Goal: Task Accomplishment & Management: Manage account settings

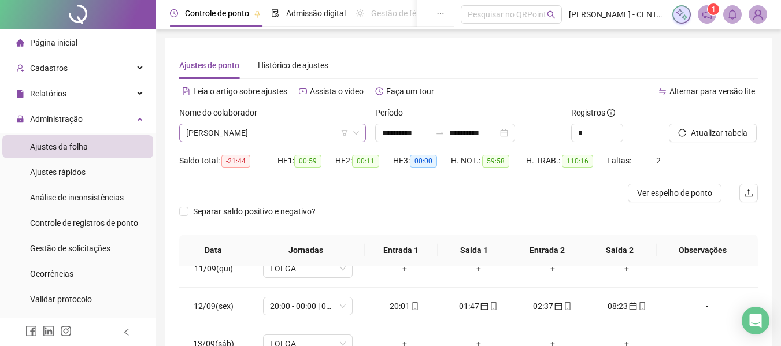
click at [253, 136] on span "[PERSON_NAME]" at bounding box center [272, 132] width 173 height 17
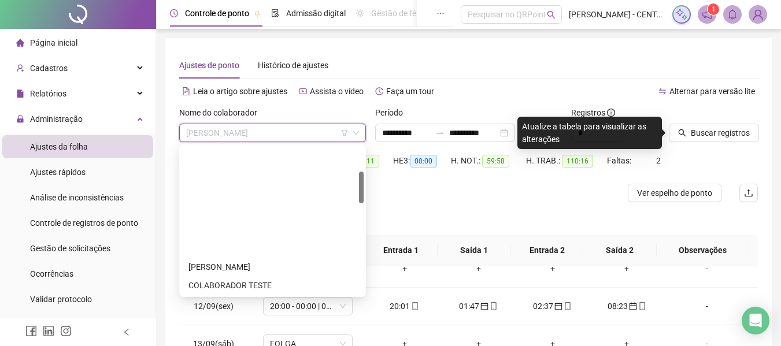
click at [281, 131] on span "[PERSON_NAME]" at bounding box center [272, 132] width 173 height 17
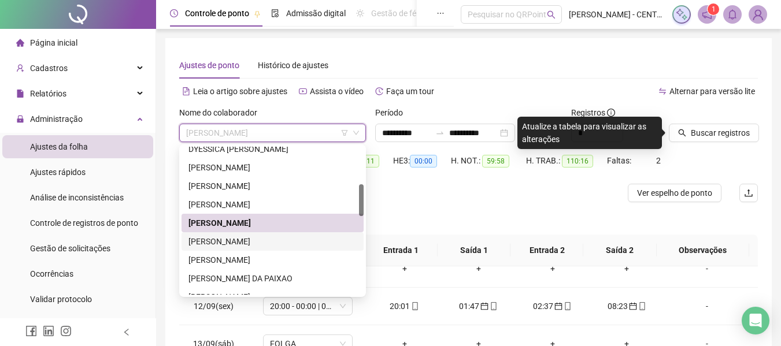
click at [253, 245] on div "[PERSON_NAME]" at bounding box center [273, 241] width 168 height 13
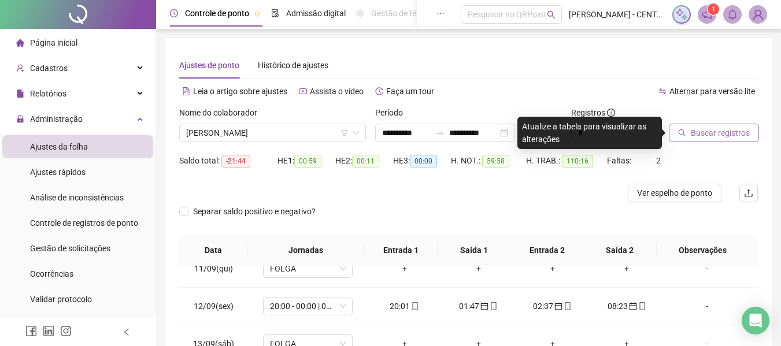
click at [683, 126] on button "Buscar registros" at bounding box center [714, 133] width 90 height 19
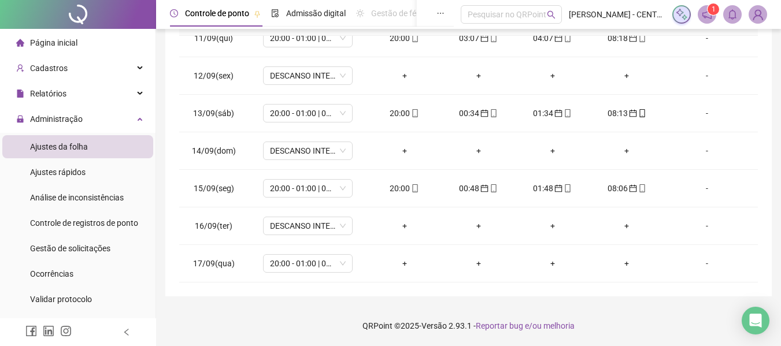
scroll to position [0, 0]
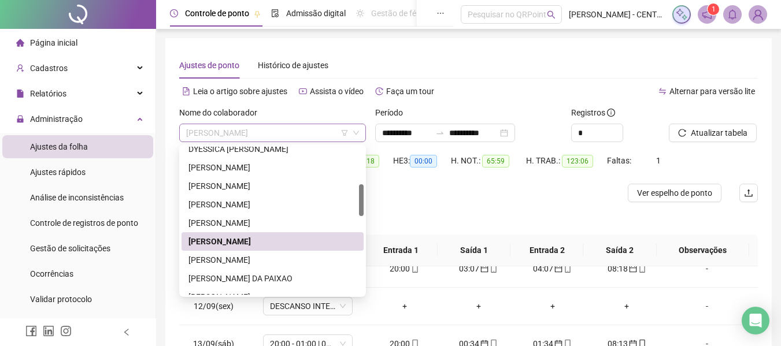
click at [246, 138] on span "[PERSON_NAME]" at bounding box center [272, 132] width 173 height 17
click at [264, 258] on div "[PERSON_NAME]" at bounding box center [273, 260] width 168 height 13
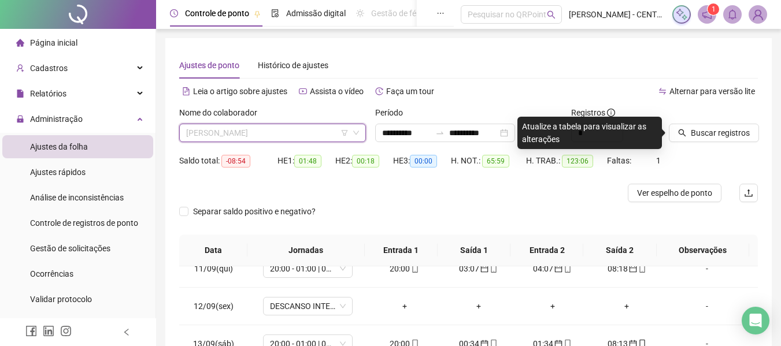
click at [309, 138] on span "[PERSON_NAME]" at bounding box center [272, 132] width 173 height 17
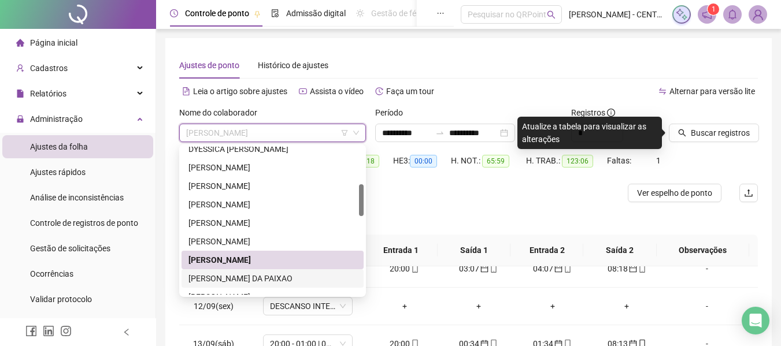
click at [272, 282] on div "[PERSON_NAME] DA PAIXAO" at bounding box center [273, 278] width 168 height 13
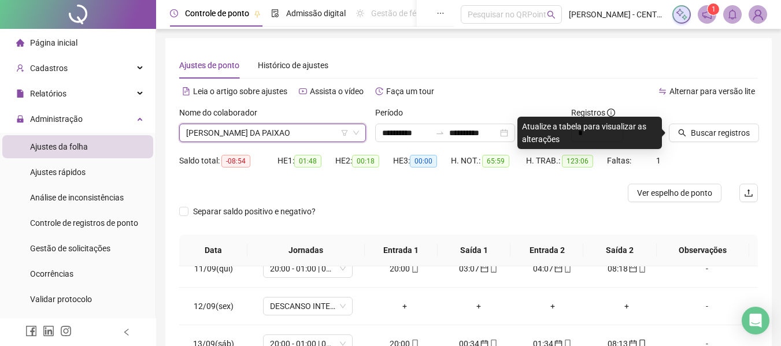
click at [695, 142] on div "Buscar registros" at bounding box center [714, 128] width 98 height 45
click at [695, 141] on button "Buscar registros" at bounding box center [714, 133] width 90 height 19
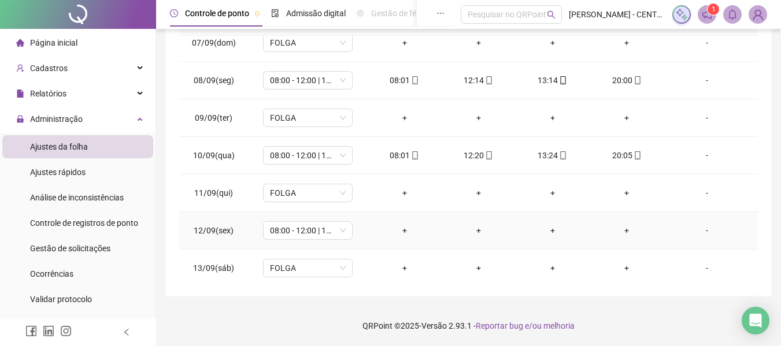
scroll to position [618, 0]
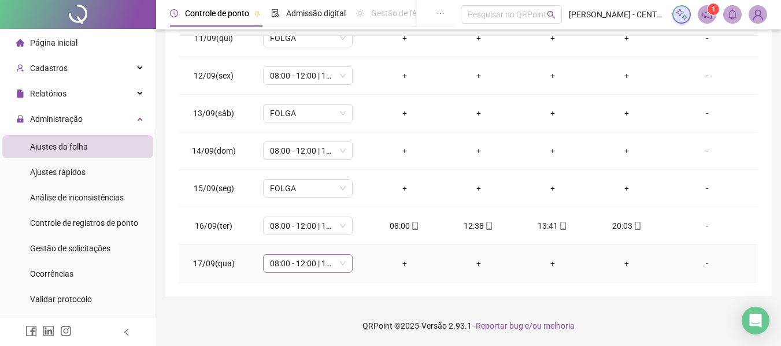
click at [313, 270] on span "08:00 - 12:00 | 13:00 - 20:00" at bounding box center [308, 263] width 76 height 17
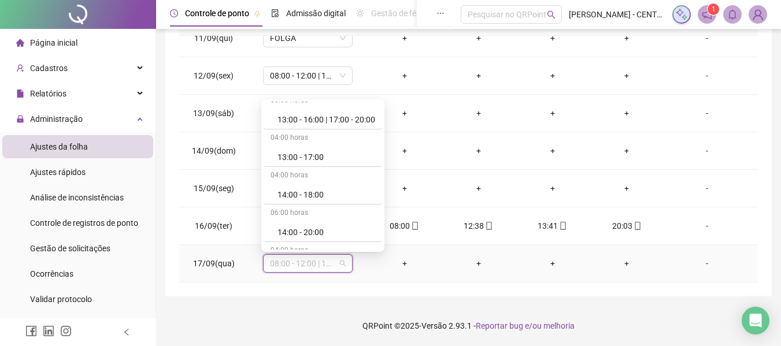
scroll to position [1469, 0]
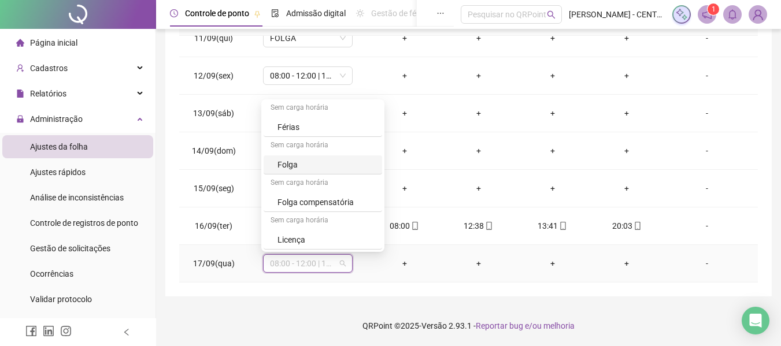
click at [348, 167] on div "Folga" at bounding box center [327, 164] width 98 height 13
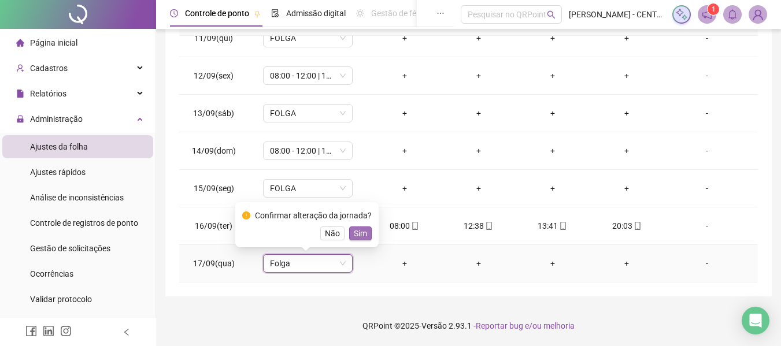
click at [351, 233] on button "Sim" at bounding box center [360, 234] width 23 height 14
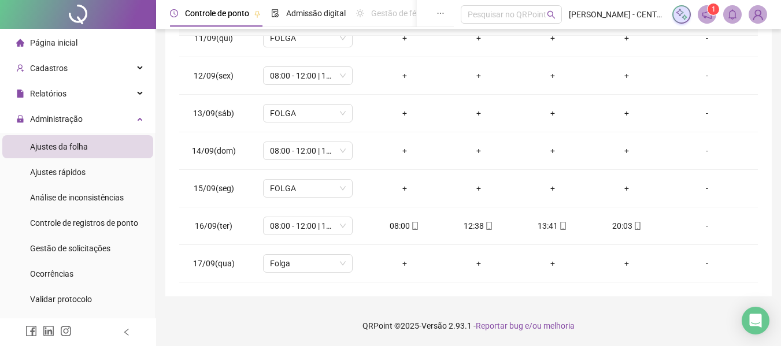
scroll to position [0, 0]
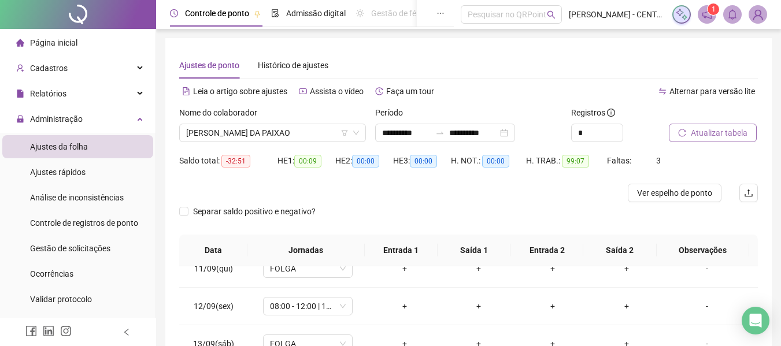
click at [683, 141] on button "Atualizar tabela" at bounding box center [713, 133] width 88 height 19
click at [254, 132] on span "[PERSON_NAME] DA PAIXAO" at bounding box center [272, 132] width 173 height 17
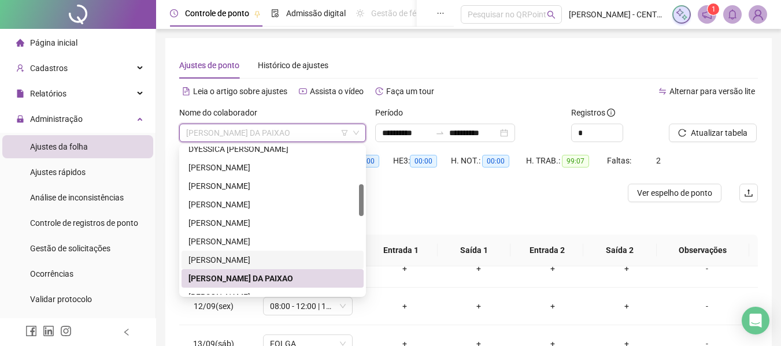
scroll to position [231, 0]
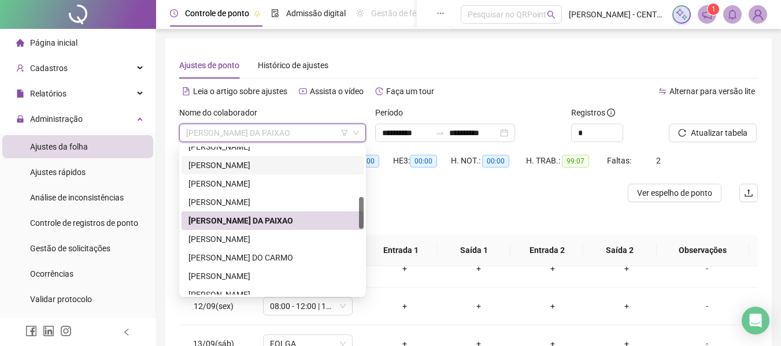
click at [635, 57] on div "Ajustes de ponto Histórico de ajustes" at bounding box center [468, 65] width 579 height 27
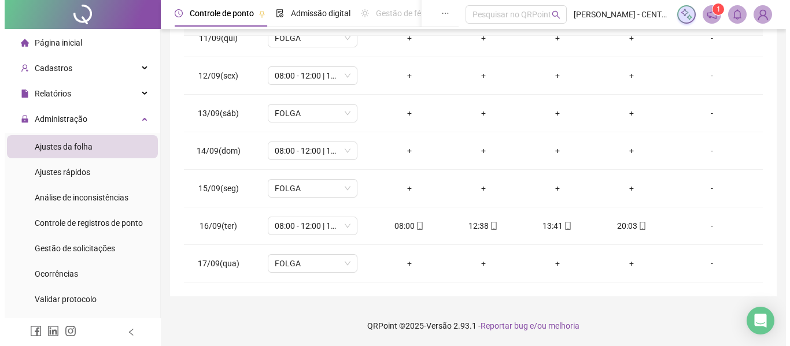
scroll to position [0, 0]
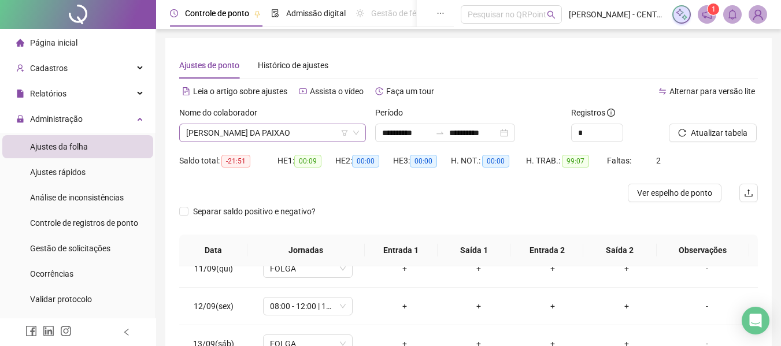
click at [219, 137] on span "[PERSON_NAME] DA PAIXAO" at bounding box center [272, 132] width 173 height 17
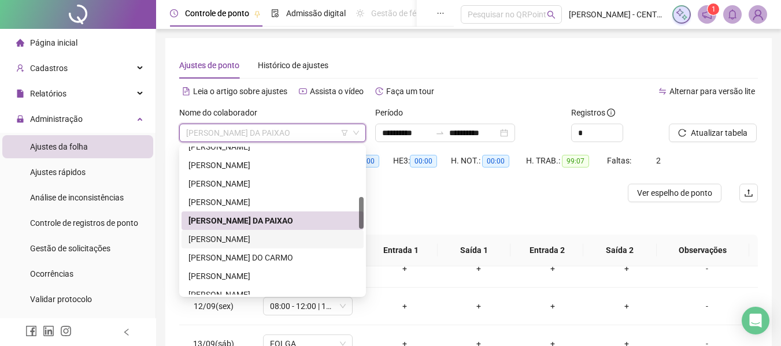
click at [259, 235] on div "[PERSON_NAME]" at bounding box center [273, 239] width 168 height 13
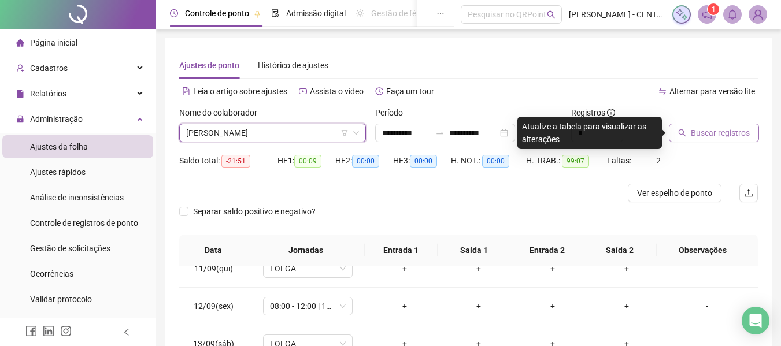
click at [677, 131] on button "Buscar registros" at bounding box center [714, 133] width 90 height 19
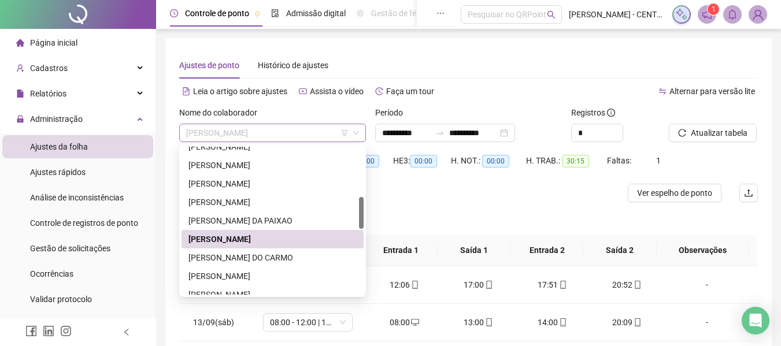
click at [285, 134] on span "[PERSON_NAME]" at bounding box center [272, 132] width 173 height 17
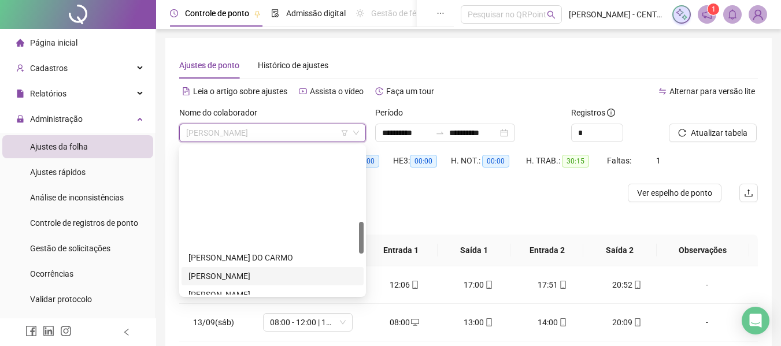
scroll to position [347, 0]
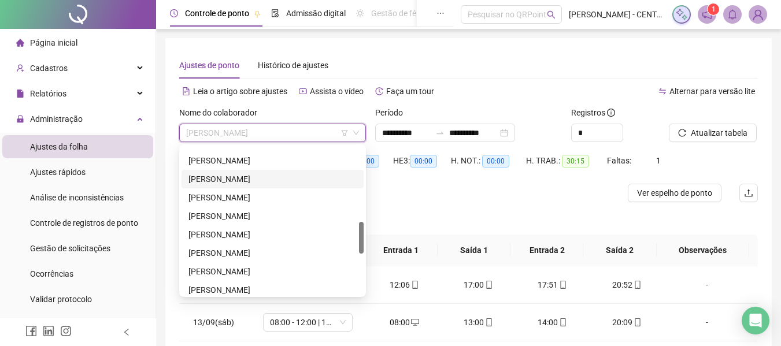
click at [254, 180] on div "[PERSON_NAME]" at bounding box center [273, 179] width 168 height 13
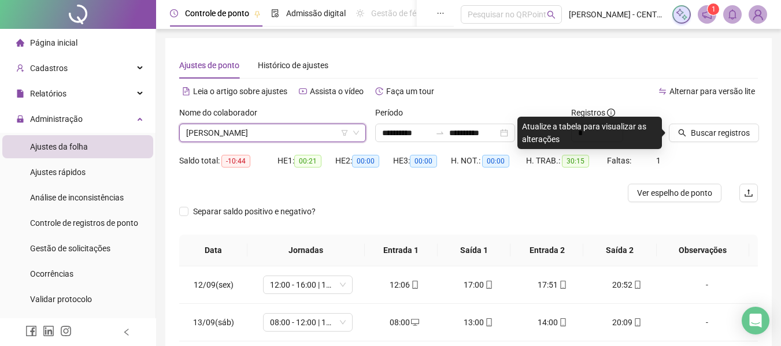
click at [717, 145] on div "Buscar registros" at bounding box center [714, 128] width 98 height 45
click at [715, 137] on span "Buscar registros" at bounding box center [720, 133] width 59 height 13
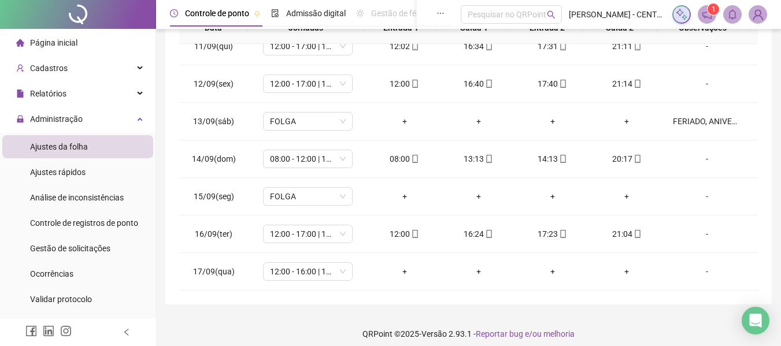
scroll to position [0, 0]
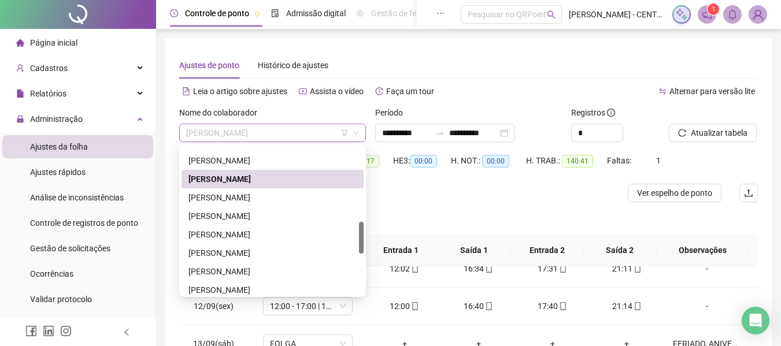
click at [249, 130] on span "[PERSON_NAME]" at bounding box center [272, 132] width 173 height 17
click at [243, 198] on div "[PERSON_NAME]" at bounding box center [273, 197] width 168 height 13
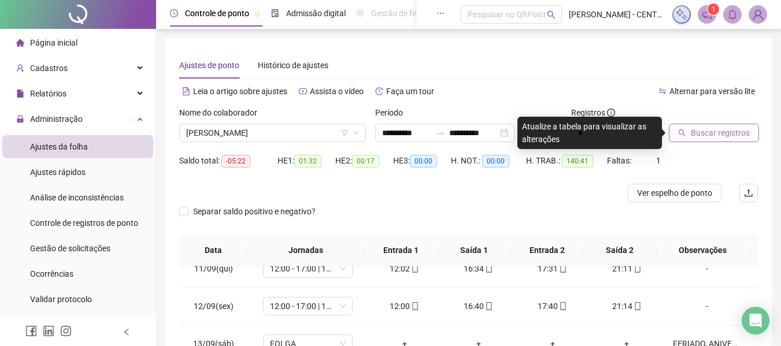
click at [688, 133] on button "Buscar registros" at bounding box center [714, 133] width 90 height 19
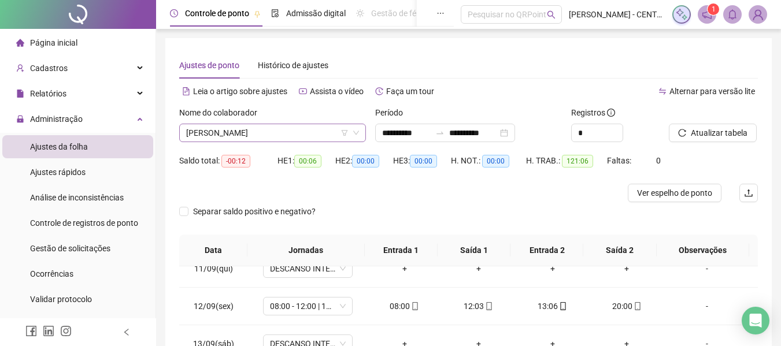
click at [296, 127] on span "[PERSON_NAME]" at bounding box center [272, 132] width 173 height 17
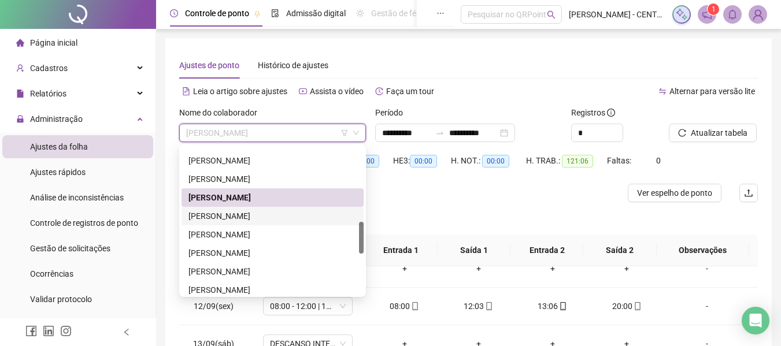
click at [290, 213] on div "[PERSON_NAME]" at bounding box center [273, 216] width 168 height 13
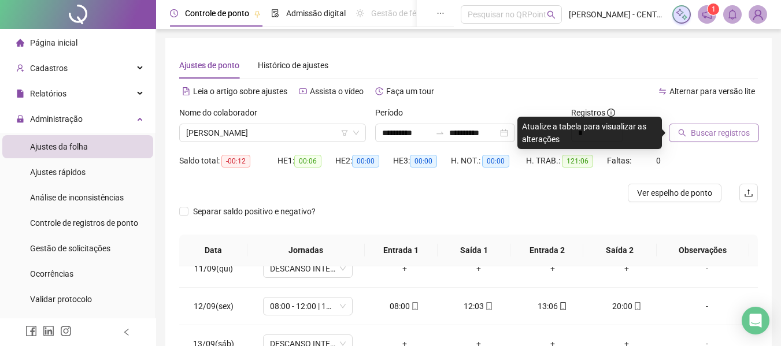
click at [695, 137] on span "Buscar registros" at bounding box center [720, 133] width 59 height 13
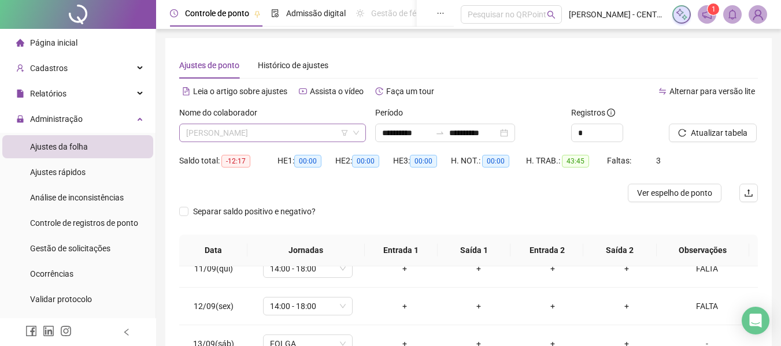
click at [287, 130] on span "[PERSON_NAME]" at bounding box center [272, 132] width 173 height 17
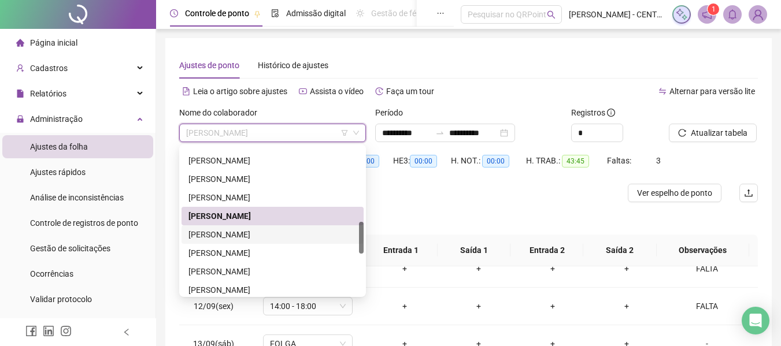
click at [270, 237] on div "[PERSON_NAME]" at bounding box center [273, 234] width 168 height 13
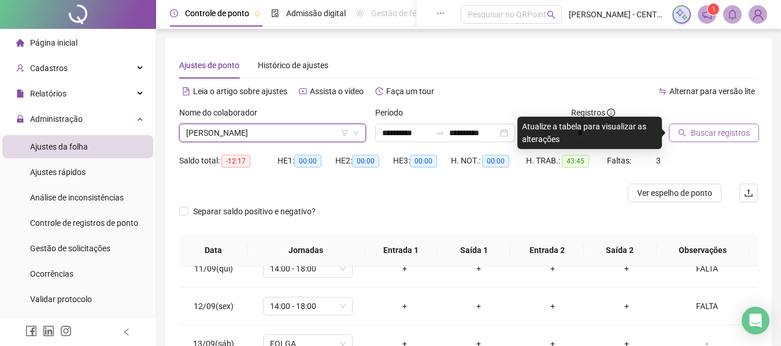
click at [698, 138] on span "Buscar registros" at bounding box center [720, 133] width 59 height 13
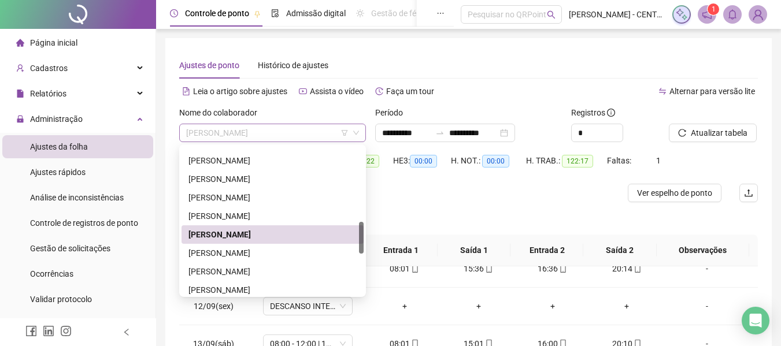
click at [270, 132] on span "[PERSON_NAME]" at bounding box center [272, 132] width 173 height 17
click at [240, 256] on div "[PERSON_NAME]" at bounding box center [273, 253] width 168 height 13
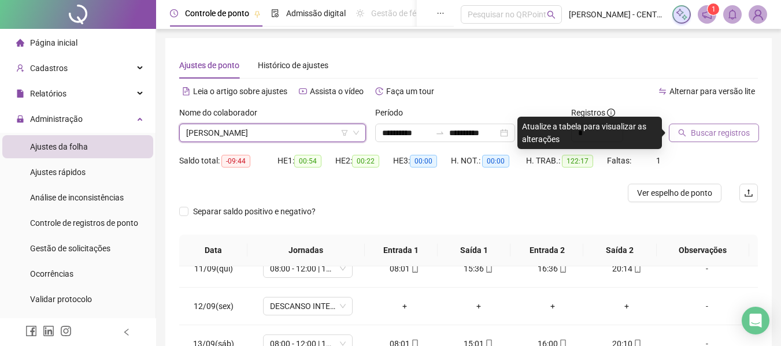
click at [725, 136] on span "Buscar registros" at bounding box center [720, 133] width 59 height 13
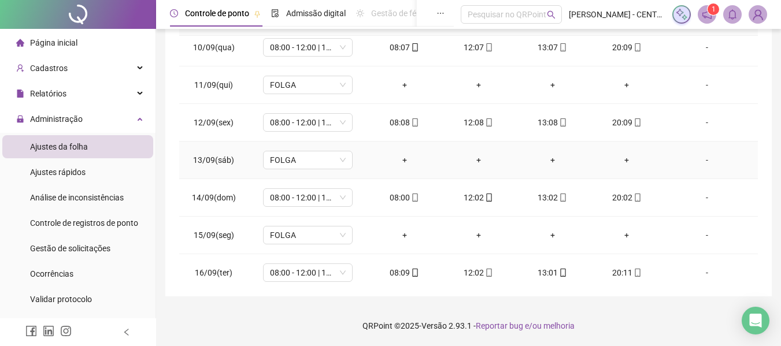
scroll to position [618, 0]
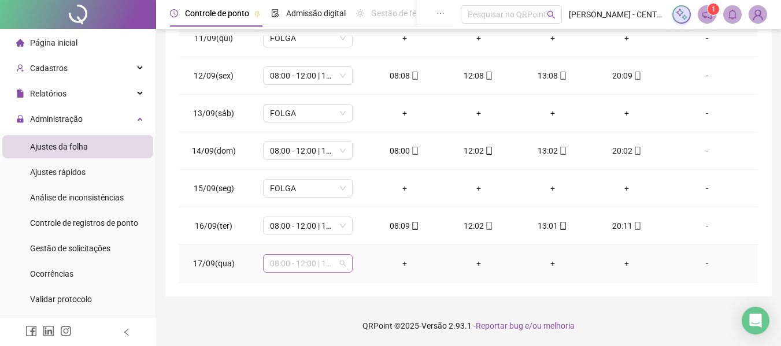
click at [309, 270] on span "08:00 - 12:00 | 13:00 - 20:00" at bounding box center [308, 263] width 76 height 17
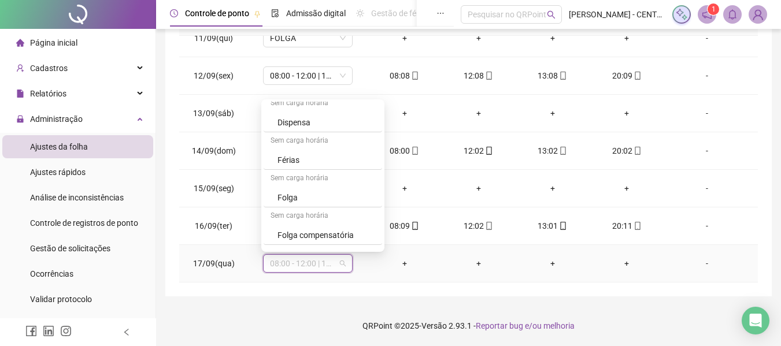
scroll to position [1469, 0]
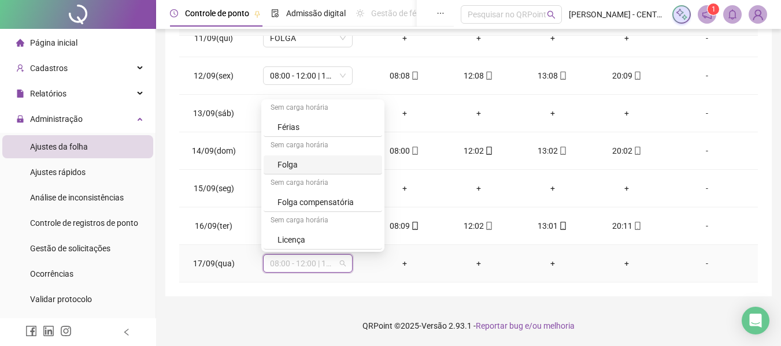
click at [318, 161] on div "Folga" at bounding box center [327, 164] width 98 height 13
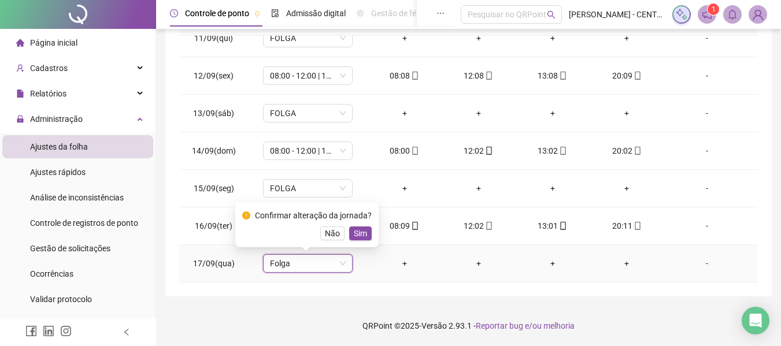
drag, startPoint x: 362, startPoint y: 233, endPoint x: 569, endPoint y: 212, distance: 207.5
click at [362, 234] on span "Sim" at bounding box center [360, 233] width 13 height 13
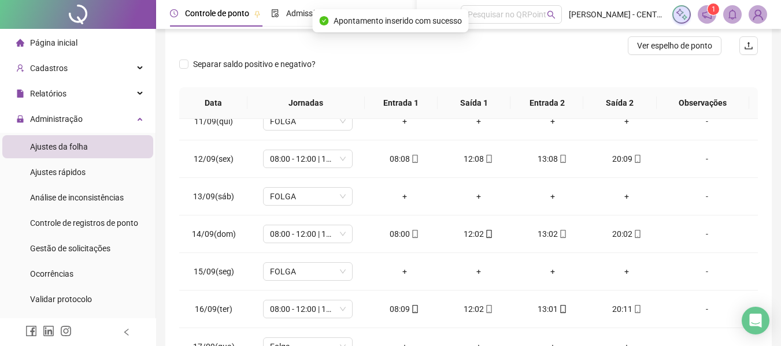
scroll to position [0, 0]
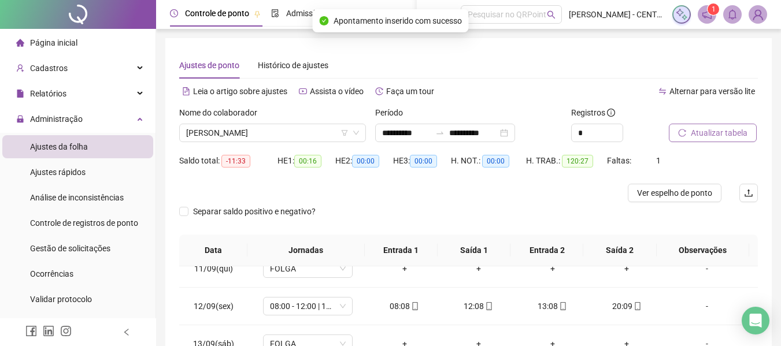
click at [717, 131] on span "Atualizar tabela" at bounding box center [719, 133] width 57 height 13
click at [249, 130] on span "[PERSON_NAME]" at bounding box center [272, 132] width 173 height 17
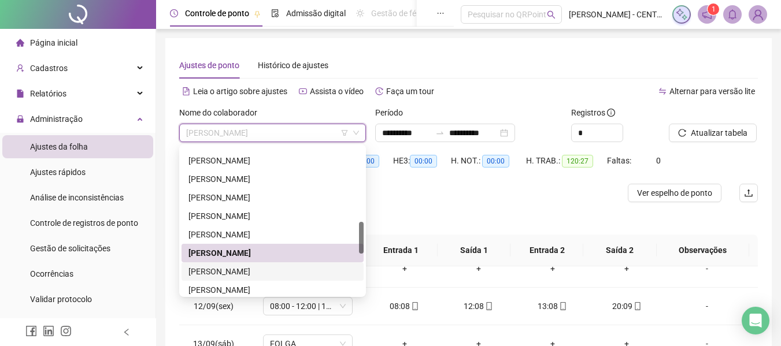
click at [230, 268] on div "[PERSON_NAME]" at bounding box center [273, 271] width 168 height 13
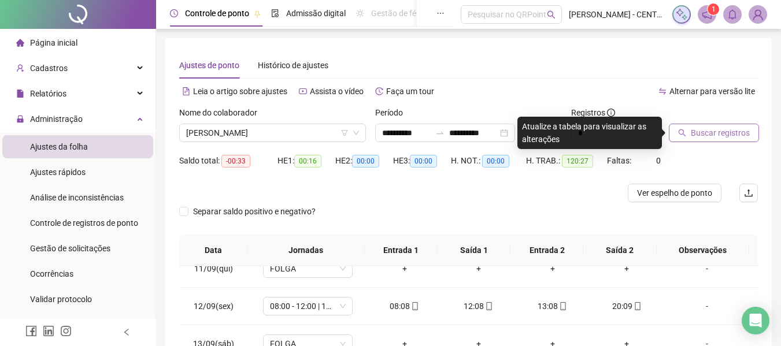
click at [735, 122] on div "Buscar registros" at bounding box center [713, 124] width 89 height 36
click at [729, 129] on span "Buscar registros" at bounding box center [720, 133] width 59 height 13
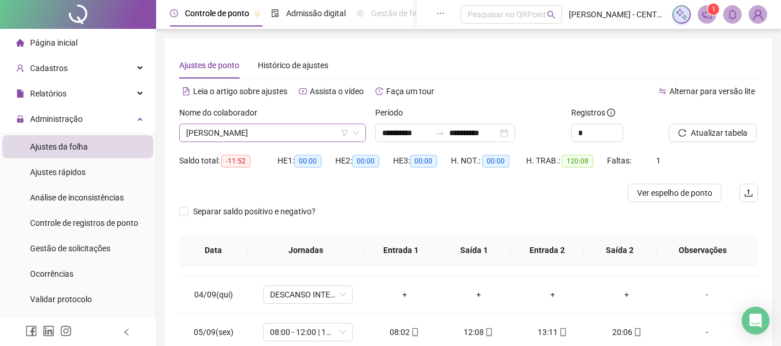
click at [294, 130] on span "[PERSON_NAME]" at bounding box center [272, 132] width 173 height 17
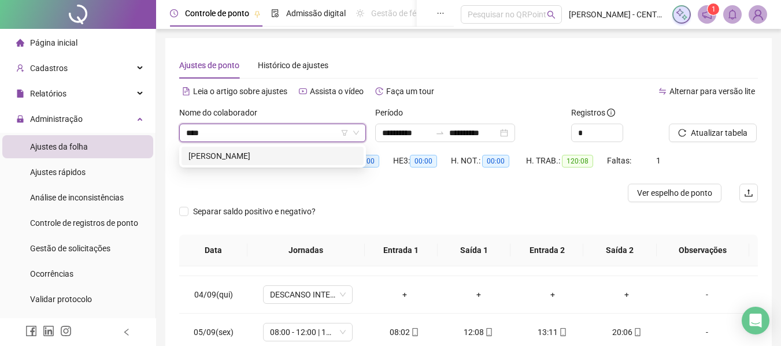
type input "*****"
click at [288, 157] on div "[PERSON_NAME]" at bounding box center [273, 156] width 168 height 13
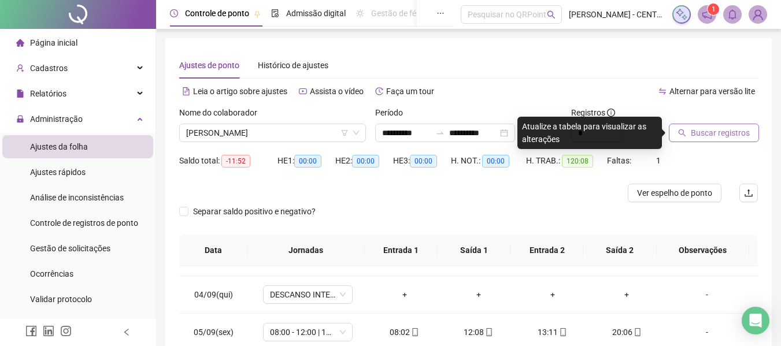
click at [741, 126] on button "Buscar registros" at bounding box center [714, 133] width 90 height 19
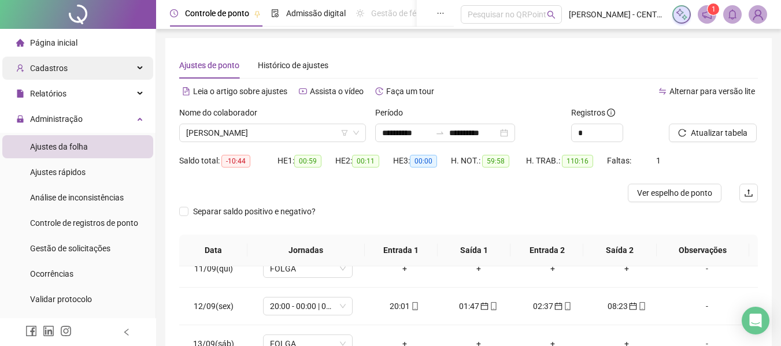
click at [113, 73] on div "Cadastros" at bounding box center [77, 68] width 151 height 23
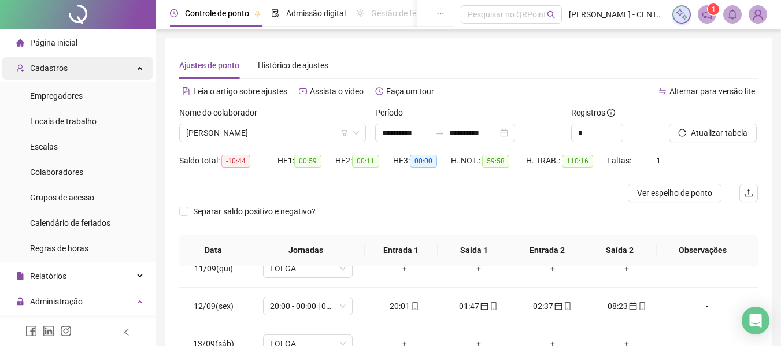
click at [112, 73] on div "Cadastros" at bounding box center [77, 68] width 151 height 23
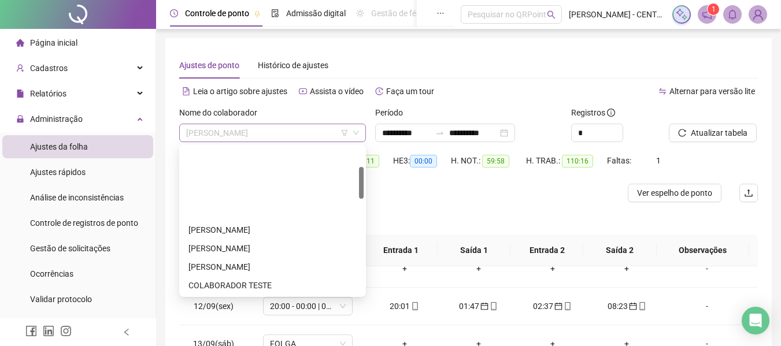
click at [311, 135] on span "[PERSON_NAME]" at bounding box center [272, 132] width 173 height 17
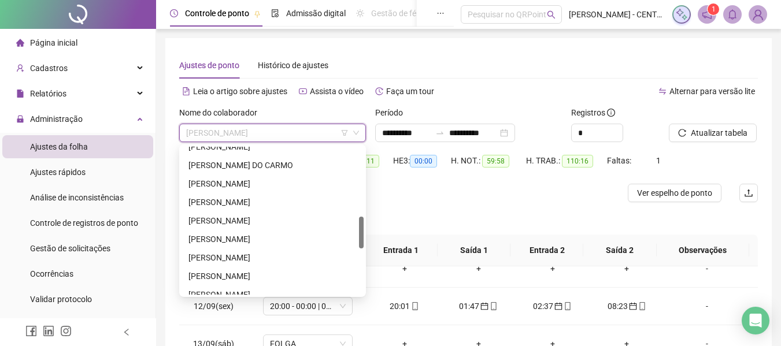
scroll to position [382, 0]
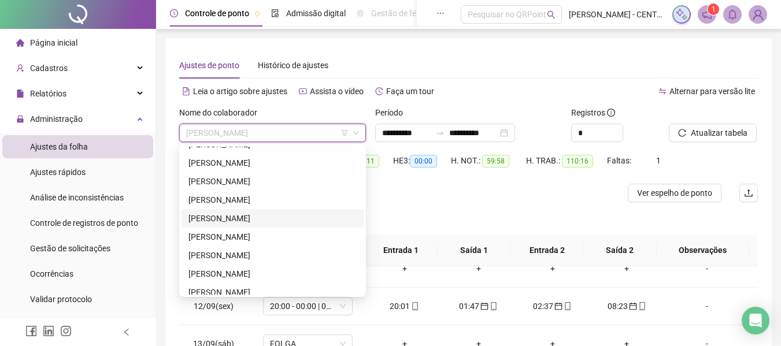
click at [248, 215] on div "[PERSON_NAME]" at bounding box center [273, 218] width 168 height 13
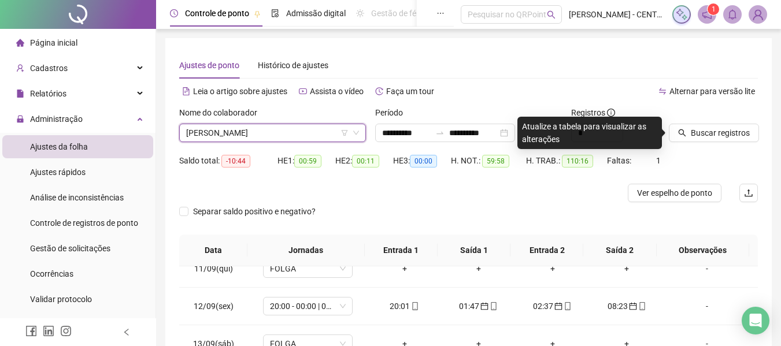
click at [275, 124] on div "[PERSON_NAME]" at bounding box center [272, 133] width 187 height 19
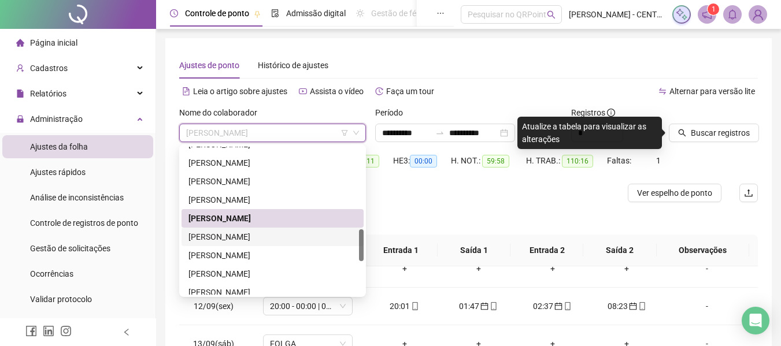
click at [254, 241] on div "[PERSON_NAME]" at bounding box center [273, 237] width 168 height 13
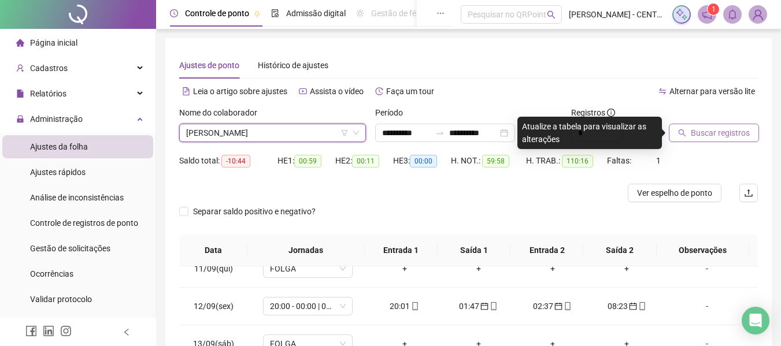
click at [722, 128] on span "Buscar registros" at bounding box center [720, 133] width 59 height 13
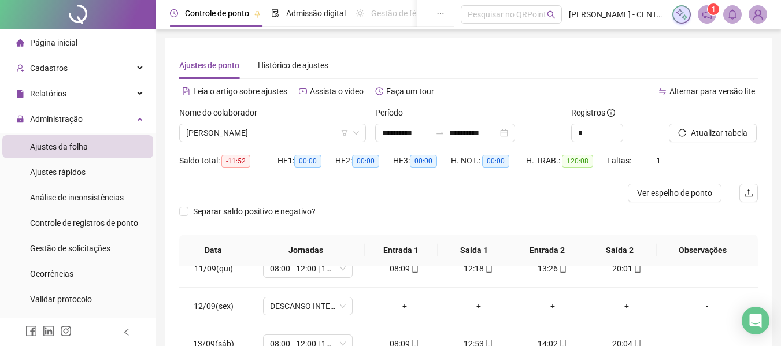
scroll to position [231, 0]
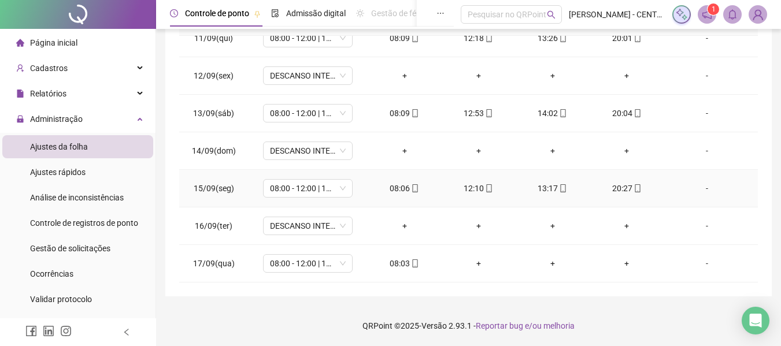
click at [616, 185] on div "20:27" at bounding box center [627, 188] width 56 height 13
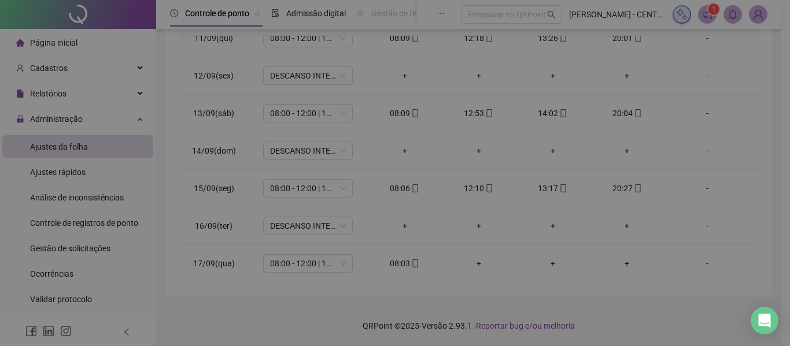
type input "**********"
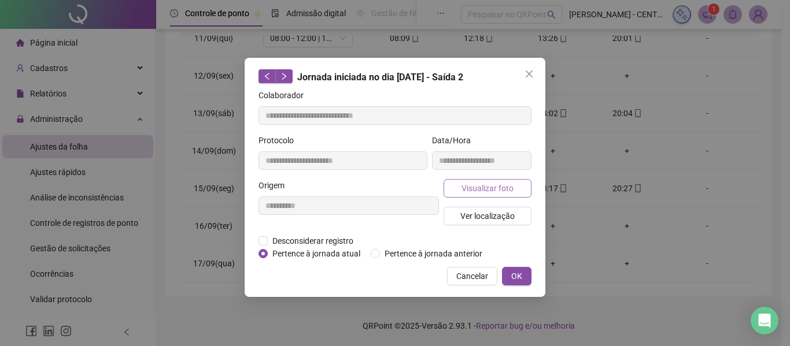
click at [503, 195] on button "Visualizar foto" at bounding box center [488, 188] width 88 height 19
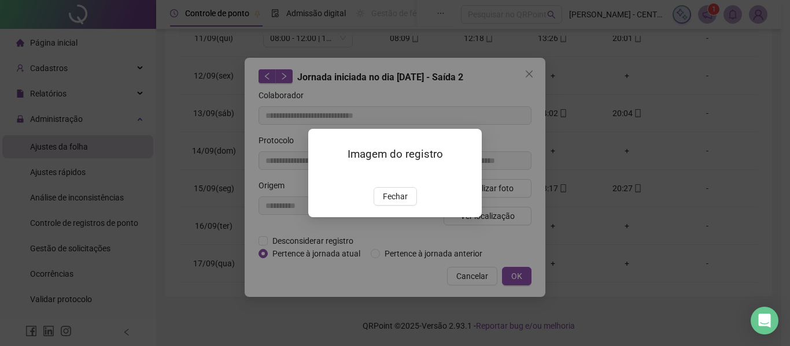
click at [381, 217] on div "Imagem do registro Fechar" at bounding box center [395, 173] width 174 height 88
click at [383, 203] on span "Fechar" at bounding box center [395, 196] width 25 height 13
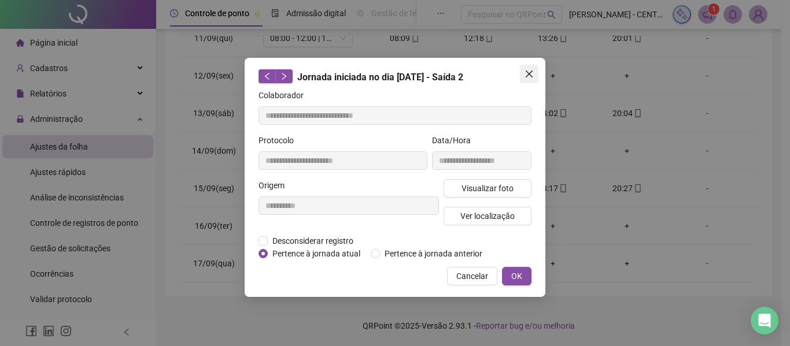
click at [530, 73] on icon "close" at bounding box center [529, 74] width 7 height 7
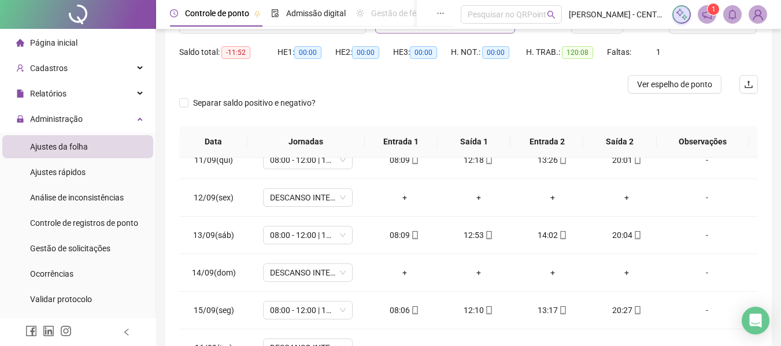
scroll to position [0, 0]
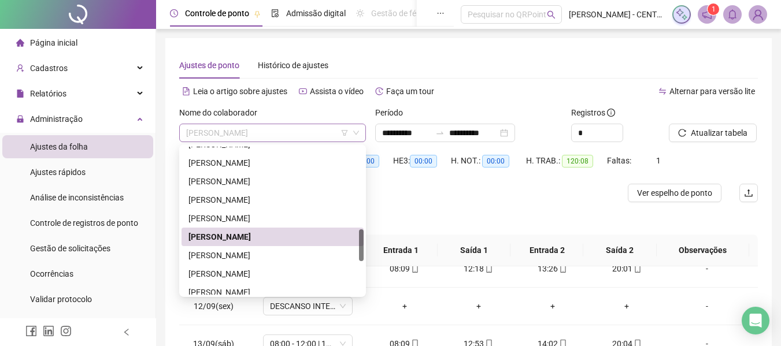
click at [256, 127] on span "[PERSON_NAME]" at bounding box center [272, 132] width 173 height 17
click at [249, 250] on div "[PERSON_NAME]" at bounding box center [273, 255] width 168 height 13
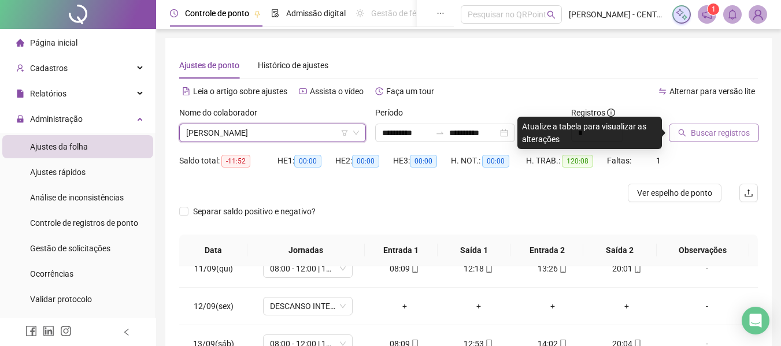
click at [715, 128] on span "Buscar registros" at bounding box center [720, 133] width 59 height 13
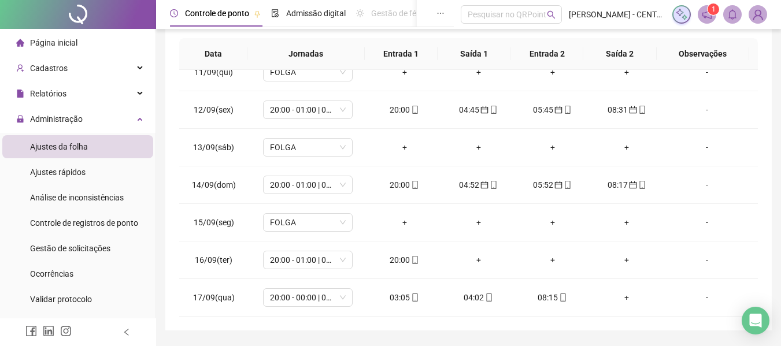
scroll to position [231, 0]
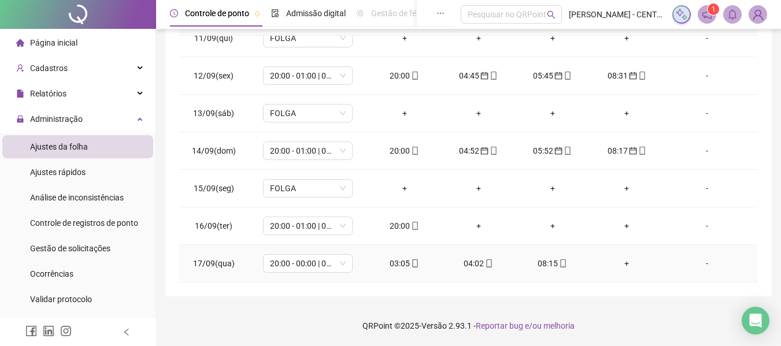
click at [390, 260] on div "03:05" at bounding box center [405, 263] width 56 height 13
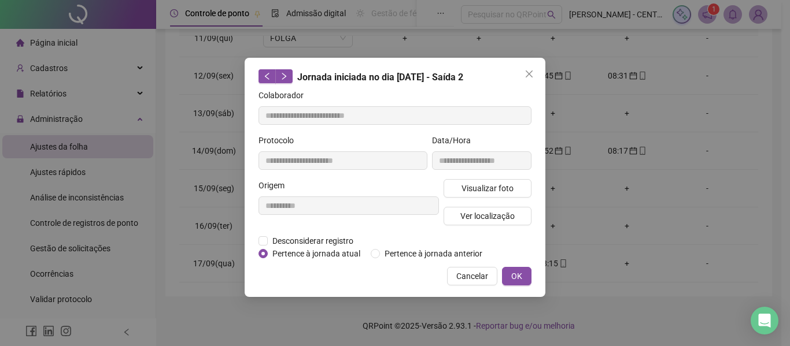
type input "**********"
click at [400, 259] on span "Pertence à jornada anterior" at bounding box center [433, 254] width 107 height 13
click at [515, 270] on span "OK" at bounding box center [516, 276] width 11 height 13
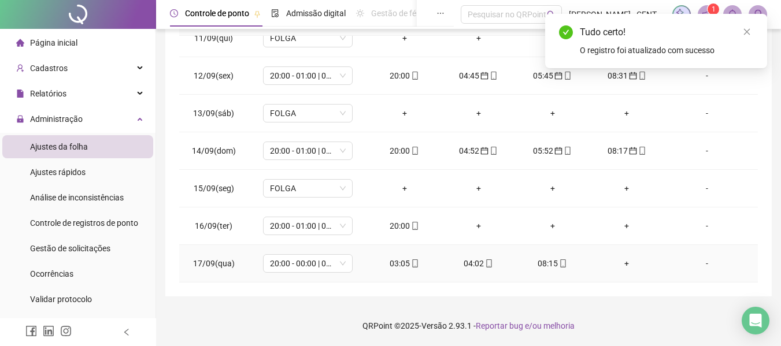
click at [474, 267] on div "04:02" at bounding box center [479, 263] width 56 height 13
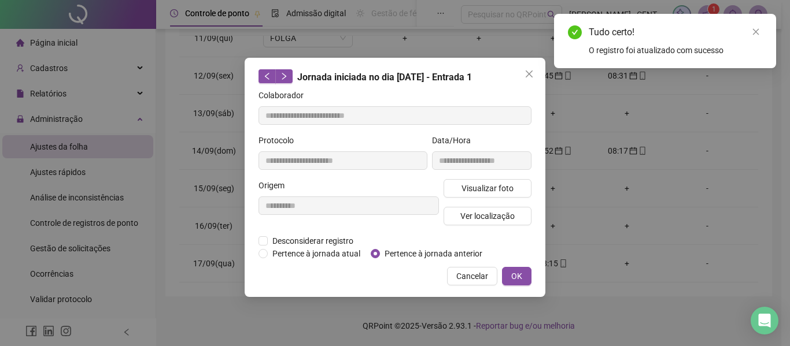
type input "**********"
click at [423, 256] on span "Pertence à jornada anterior" at bounding box center [433, 254] width 107 height 13
click at [510, 272] on button "OK" at bounding box center [516, 276] width 29 height 19
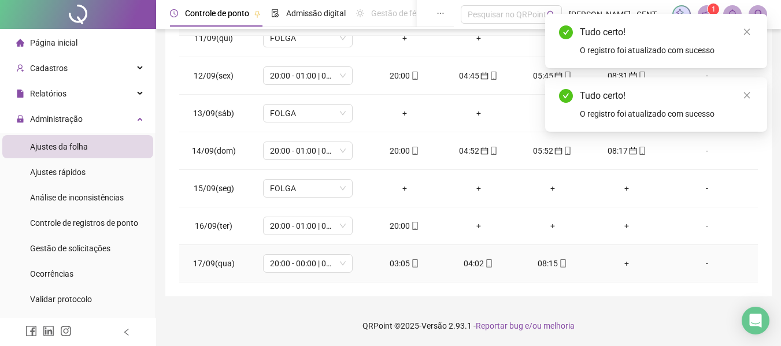
click at [538, 262] on div "08:15" at bounding box center [553, 263] width 56 height 13
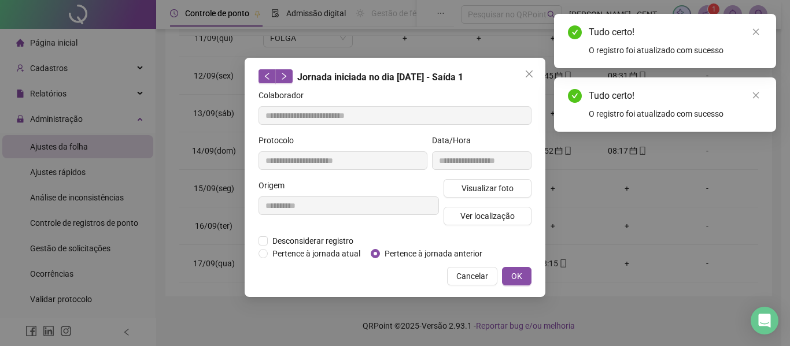
type input "**********"
click at [419, 255] on span "Pertence à jornada anterior" at bounding box center [433, 254] width 107 height 13
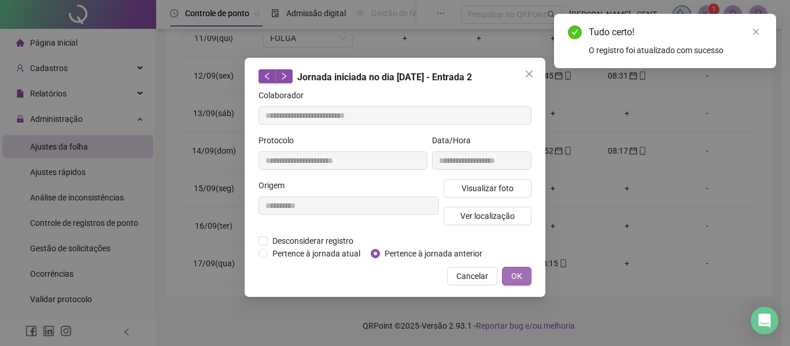
click at [509, 268] on button "OK" at bounding box center [516, 276] width 29 height 19
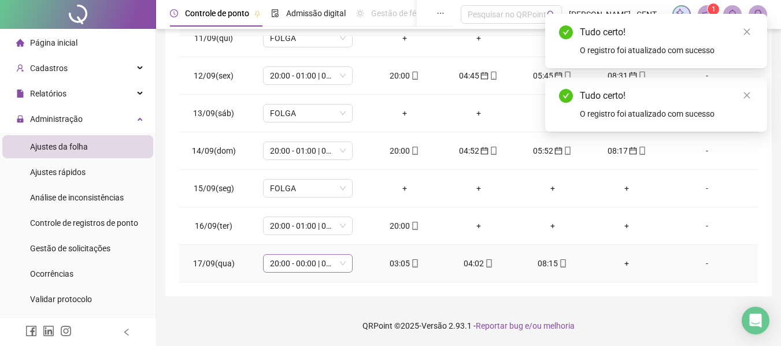
click at [312, 270] on span "20:00 - 00:00 | 01:00 - 08:00" at bounding box center [308, 263] width 76 height 17
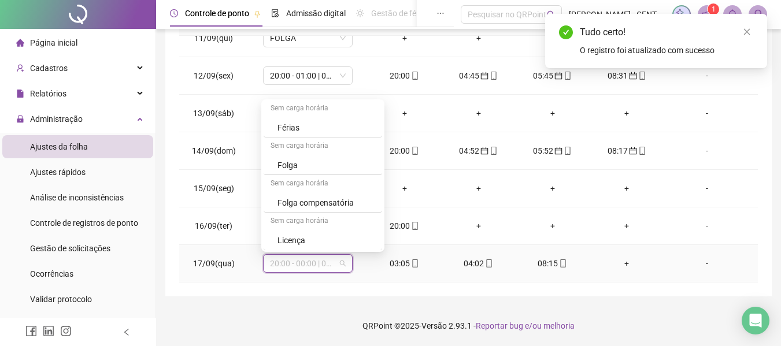
scroll to position [1469, 0]
click at [340, 171] on div "Folga" at bounding box center [327, 164] width 98 height 13
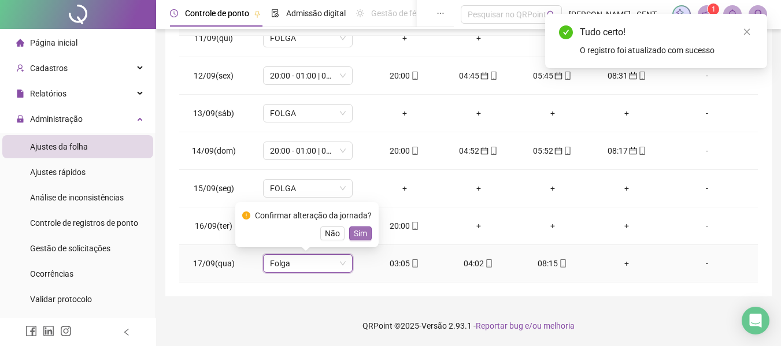
click at [358, 237] on span "Sim" at bounding box center [360, 233] width 13 height 13
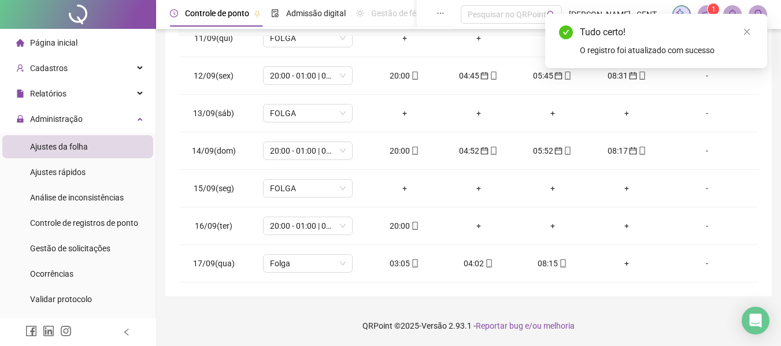
scroll to position [0, 0]
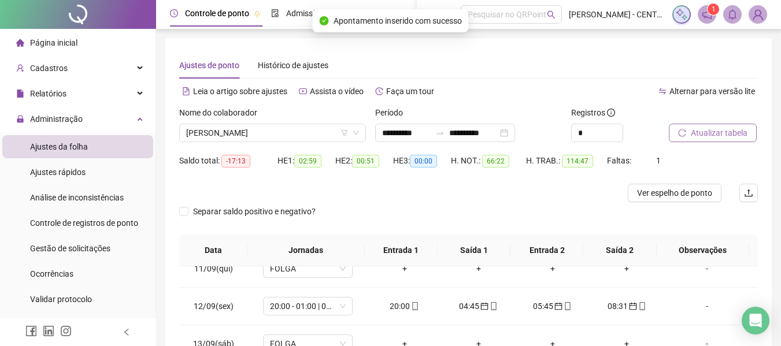
click at [707, 135] on span "Atualizar tabela" at bounding box center [719, 133] width 57 height 13
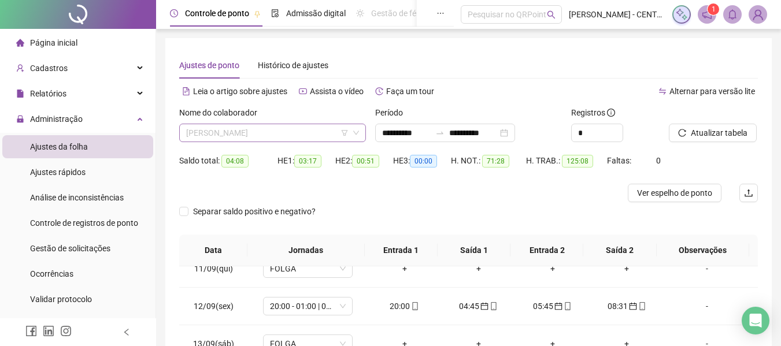
click at [234, 140] on span "[PERSON_NAME]" at bounding box center [272, 132] width 173 height 17
click at [274, 132] on span "[PERSON_NAME]" at bounding box center [272, 132] width 173 height 17
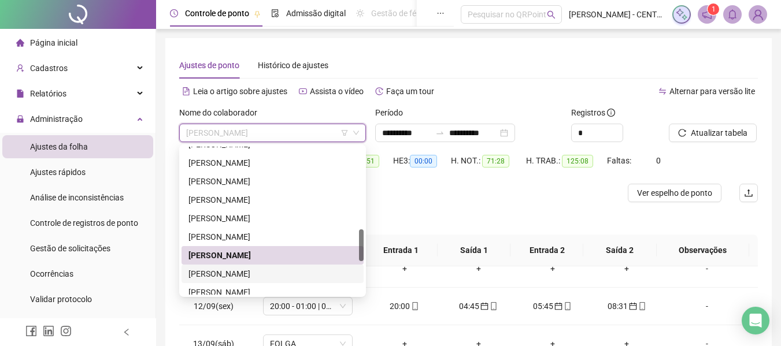
click at [235, 268] on div "[PERSON_NAME]" at bounding box center [273, 274] width 168 height 13
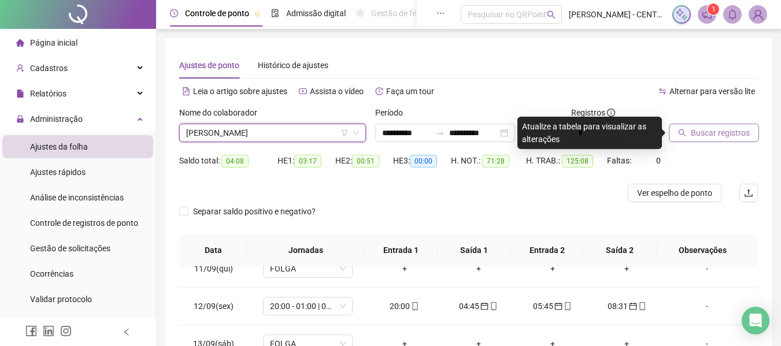
click at [692, 131] on span "Buscar registros" at bounding box center [720, 133] width 59 height 13
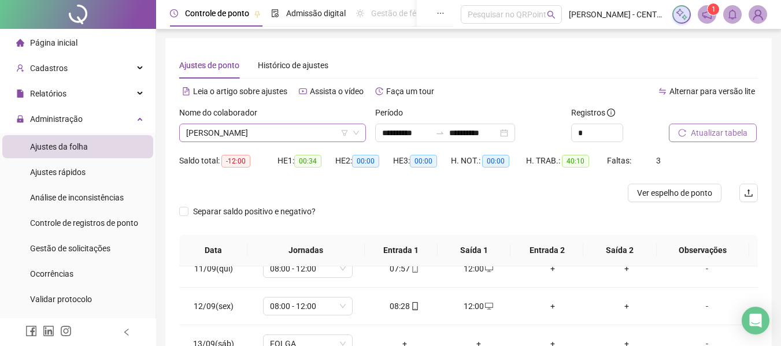
click at [299, 132] on span "[PERSON_NAME]" at bounding box center [272, 132] width 173 height 17
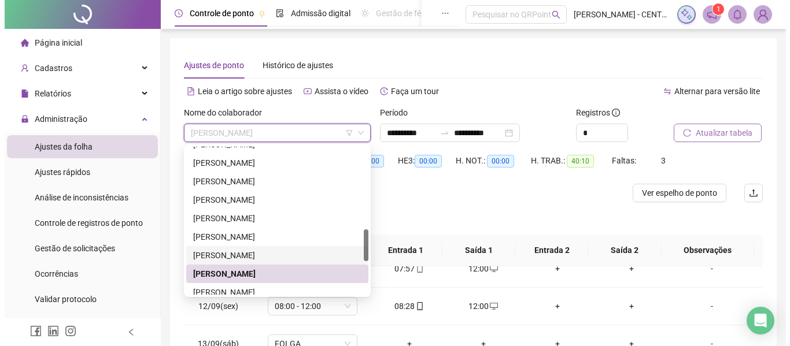
scroll to position [497, 0]
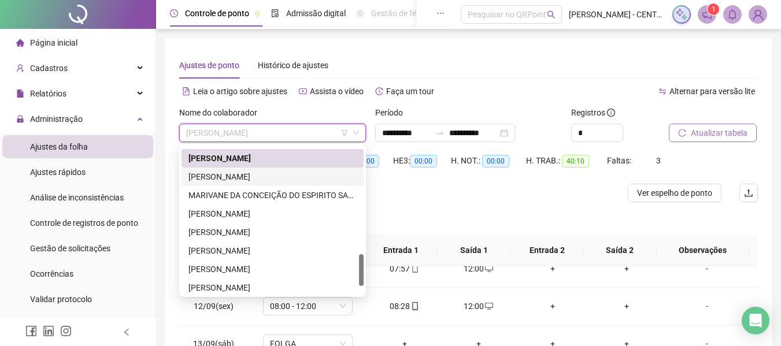
click at [265, 172] on div "[PERSON_NAME]" at bounding box center [273, 177] width 168 height 13
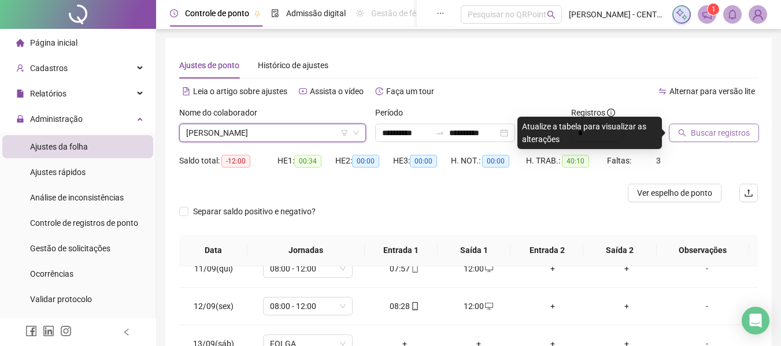
click at [693, 129] on span "Buscar registros" at bounding box center [720, 133] width 59 height 13
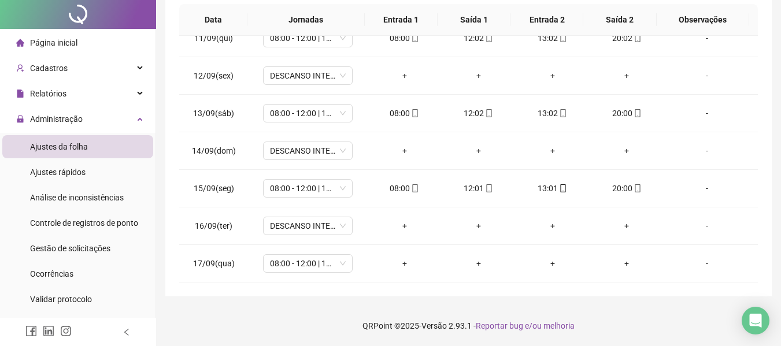
scroll to position [0, 0]
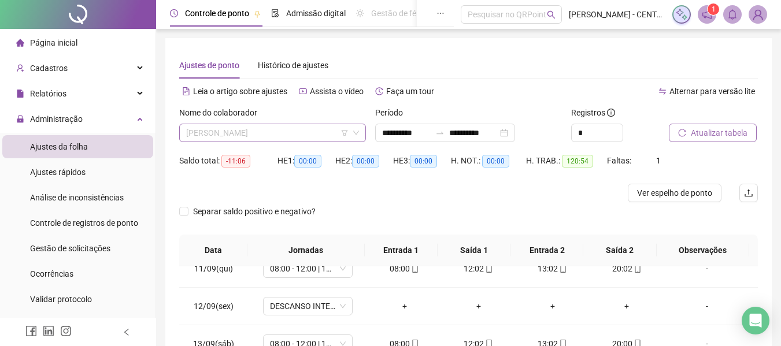
click at [201, 125] on span "[PERSON_NAME]" at bounding box center [272, 132] width 173 height 17
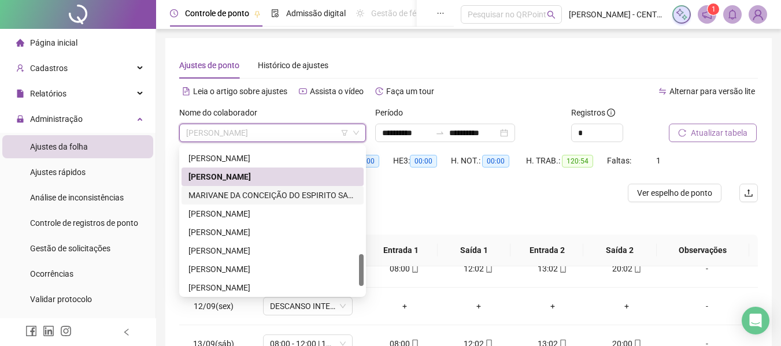
click at [248, 195] on div "MARIVANE DA CONCEIÇÃO DO ESPIRITO SANTO" at bounding box center [273, 195] width 168 height 13
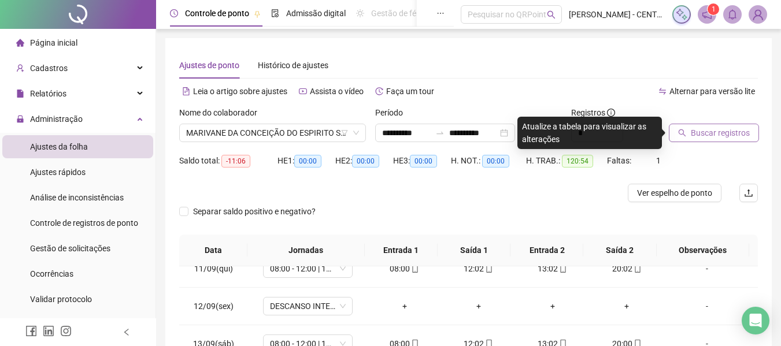
click at [722, 129] on span "Buscar registros" at bounding box center [720, 133] width 59 height 13
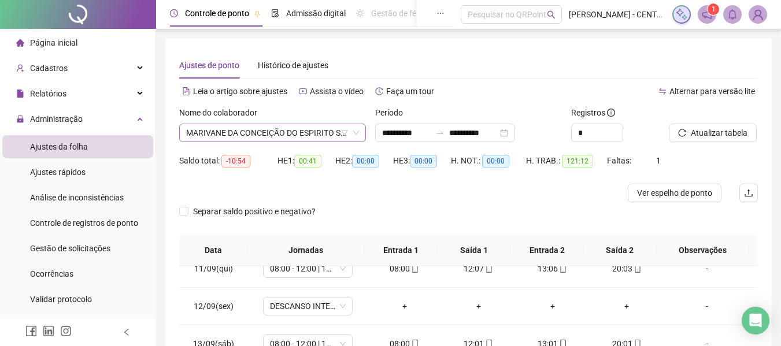
click at [337, 131] on span "MARIVANE DA CONCEIÇÃO DO ESPIRITO SANTO" at bounding box center [272, 132] width 173 height 17
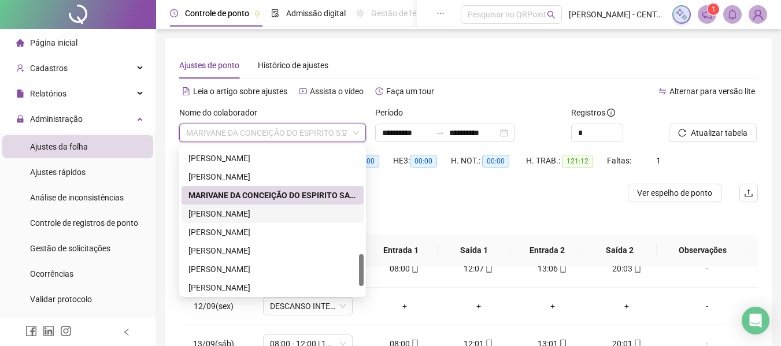
click at [257, 215] on div "[PERSON_NAME]" at bounding box center [273, 214] width 168 height 13
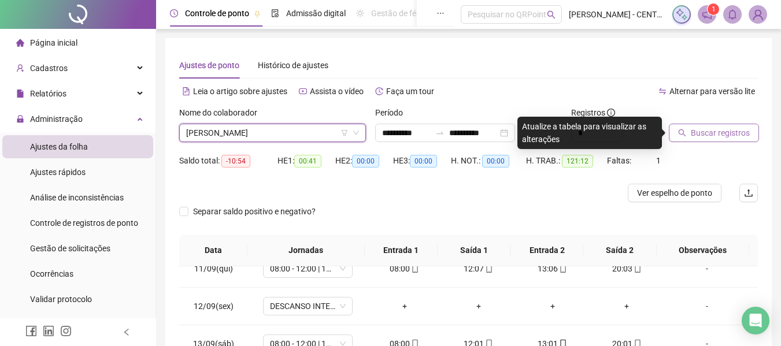
click at [728, 132] on span "Buscar registros" at bounding box center [720, 133] width 59 height 13
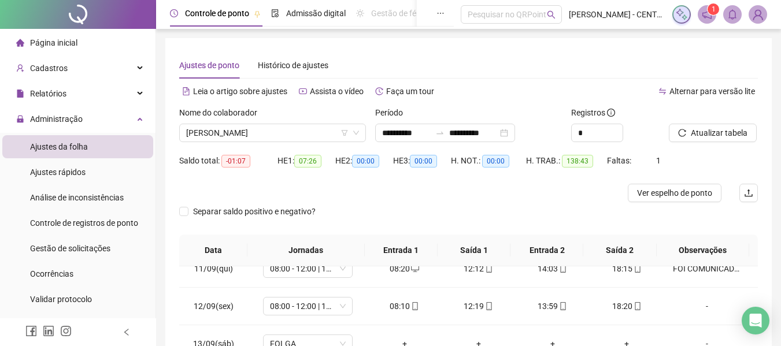
scroll to position [231, 0]
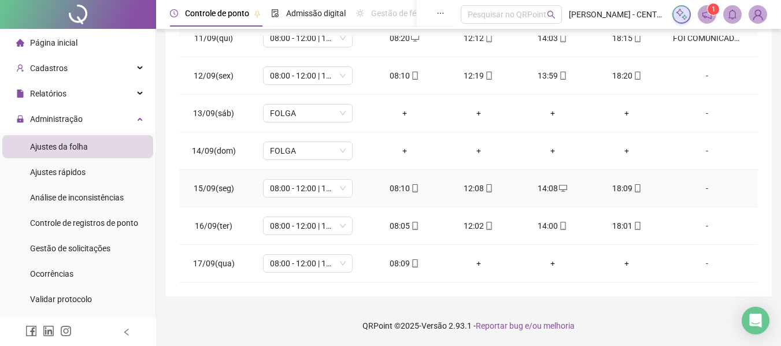
click at [394, 189] on div "08:10" at bounding box center [405, 188] width 56 height 13
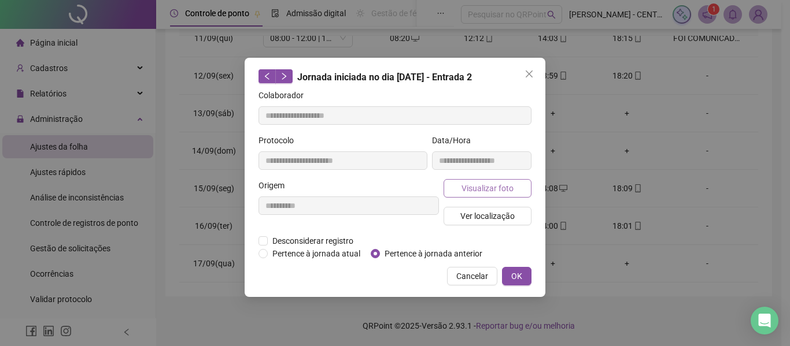
click at [484, 182] on span "Visualizar foto" at bounding box center [488, 188] width 52 height 13
type input "**********"
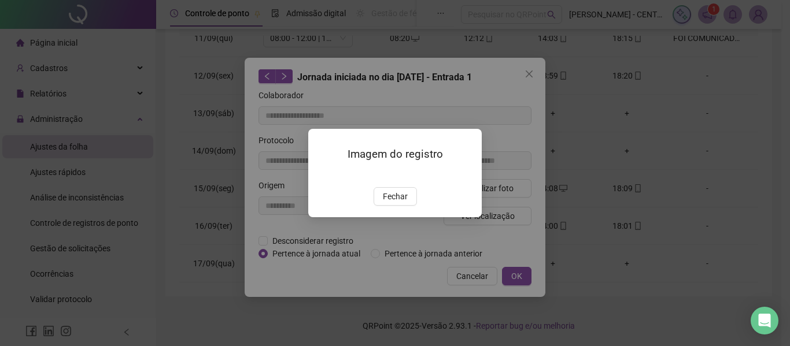
click at [396, 203] on span "Fechar" at bounding box center [395, 196] width 25 height 13
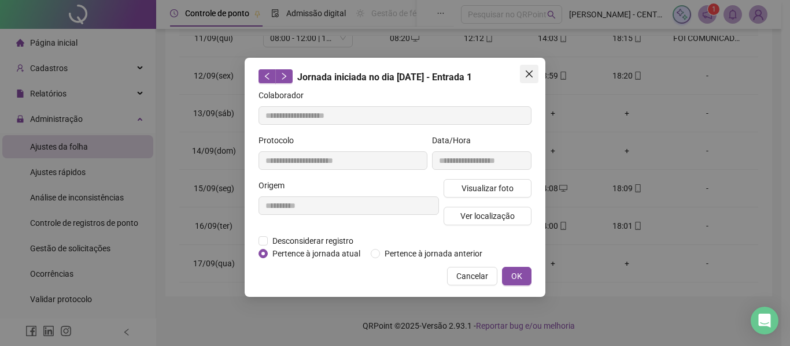
drag, startPoint x: 530, startPoint y: 79, endPoint x: 440, endPoint y: 203, distance: 153.6
click at [531, 79] on button "Close" at bounding box center [529, 74] width 19 height 19
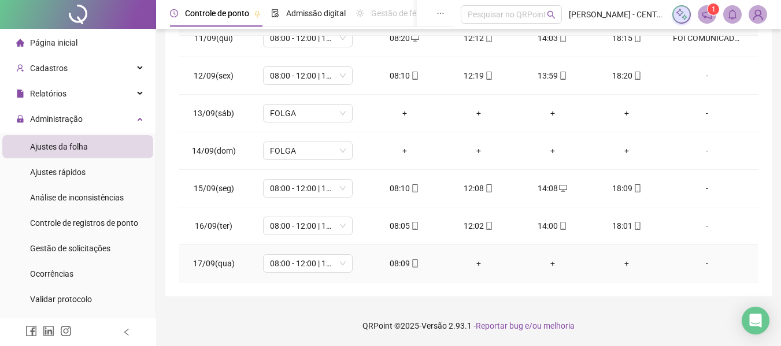
click at [402, 265] on div "08:09" at bounding box center [405, 263] width 56 height 13
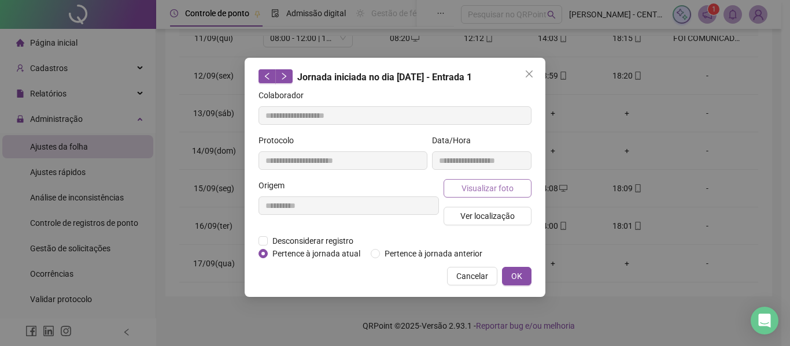
type input "**********"
click at [478, 190] on span "Visualizar foto" at bounding box center [488, 188] width 52 height 13
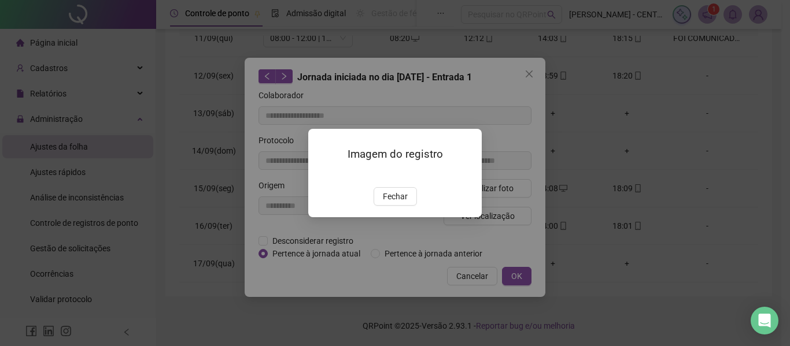
drag, startPoint x: 398, startPoint y: 257, endPoint x: 419, endPoint y: 227, distance: 36.9
click at [398, 203] on span "Fechar" at bounding box center [395, 196] width 25 height 13
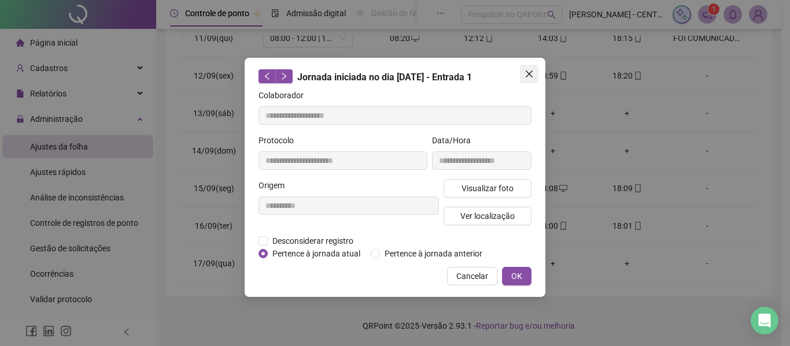
click at [532, 73] on icon "close" at bounding box center [529, 73] width 9 height 9
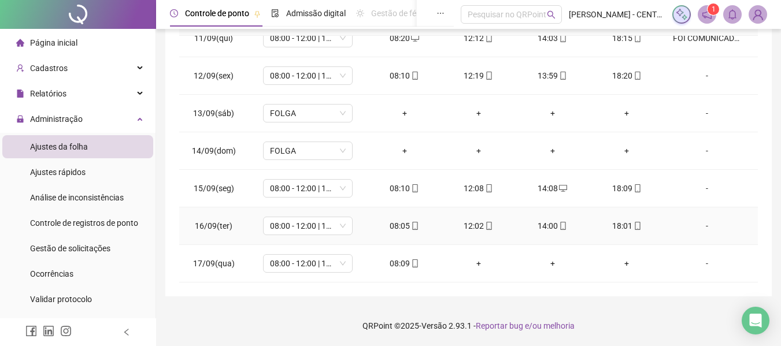
click at [463, 224] on div "12:02" at bounding box center [479, 226] width 56 height 13
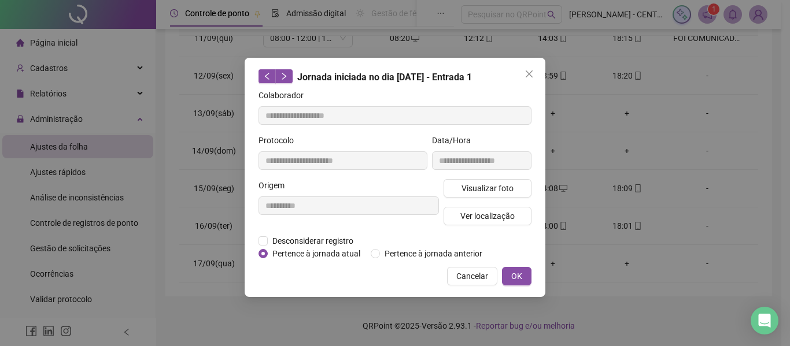
type input "**********"
click at [485, 190] on span "Visualizar foto" at bounding box center [488, 188] width 52 height 13
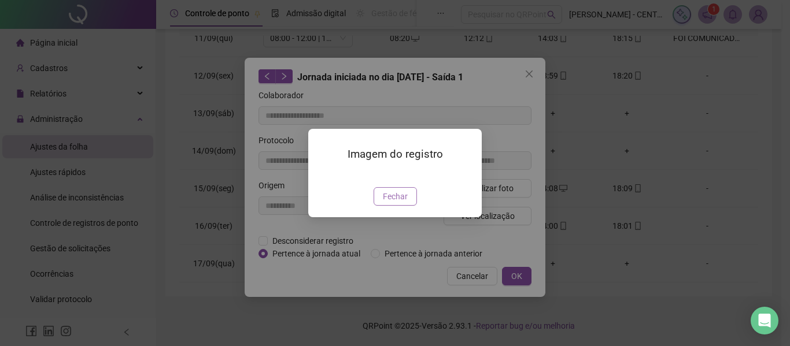
click at [401, 203] on span "Fechar" at bounding box center [395, 196] width 25 height 13
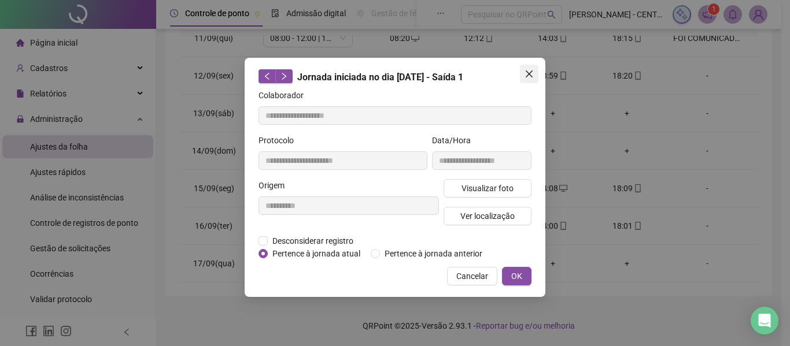
click at [538, 73] on span "Close" at bounding box center [529, 73] width 19 height 9
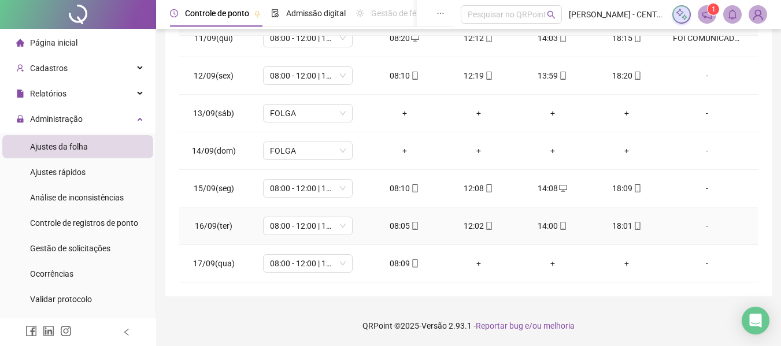
click at [544, 224] on div "14:00" at bounding box center [553, 226] width 56 height 13
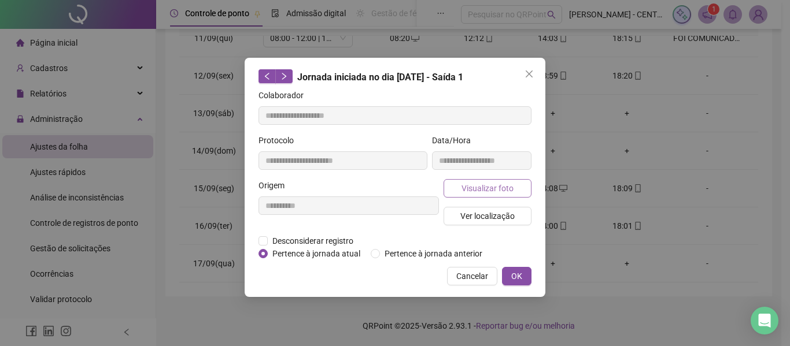
type input "**********"
click at [484, 187] on span "Visualizar foto" at bounding box center [488, 188] width 52 height 13
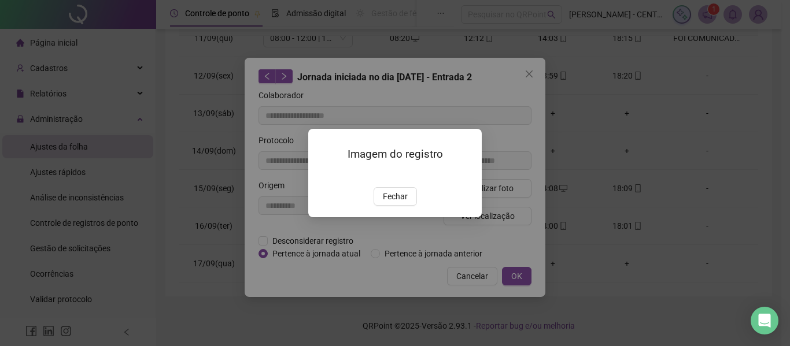
drag, startPoint x: 394, startPoint y: 260, endPoint x: 441, endPoint y: 185, distance: 88.6
click at [393, 203] on span "Fechar" at bounding box center [395, 196] width 25 height 13
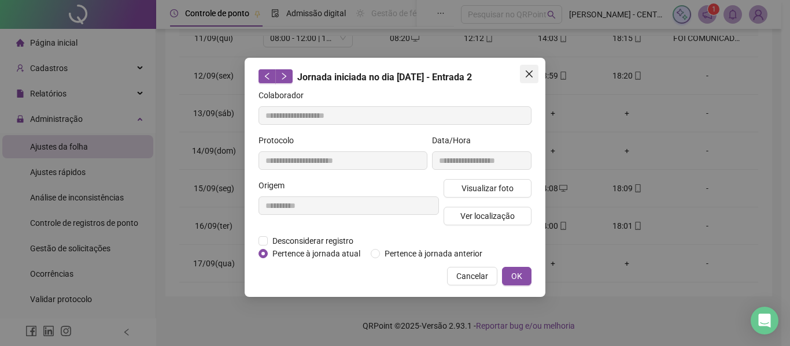
click at [538, 78] on button "Close" at bounding box center [529, 74] width 19 height 19
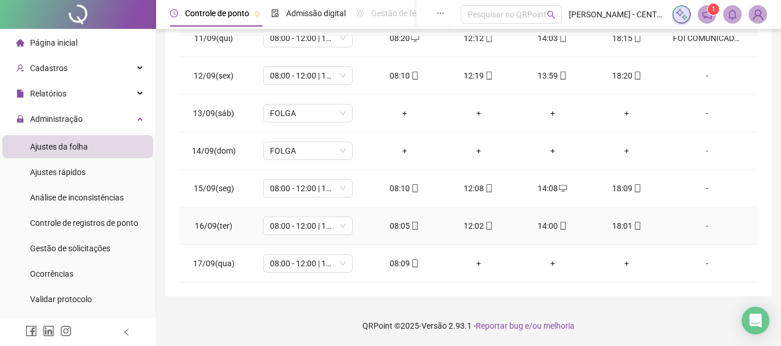
click at [621, 224] on div "18:01" at bounding box center [627, 226] width 56 height 13
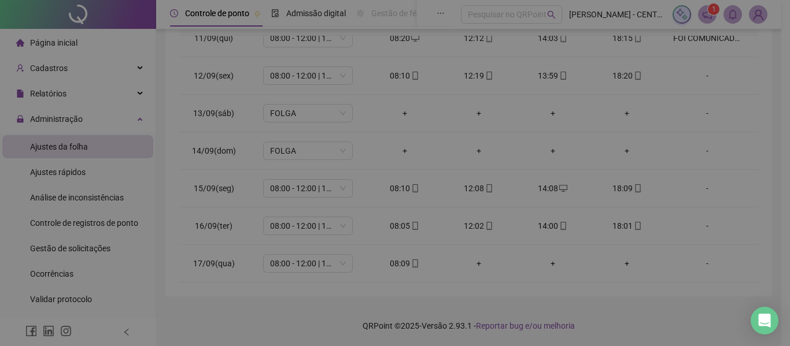
type input "**********"
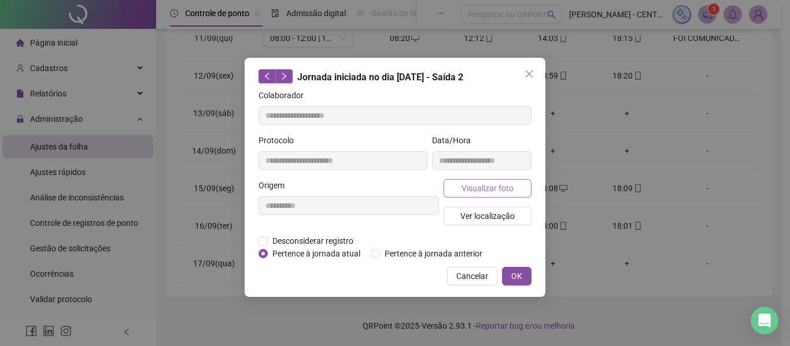
click at [466, 182] on span "Visualizar foto" at bounding box center [488, 188] width 52 height 13
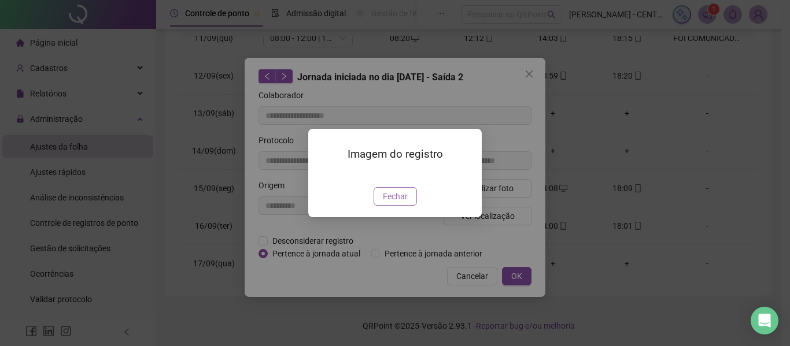
click at [410, 206] on button "Fechar" at bounding box center [395, 196] width 43 height 19
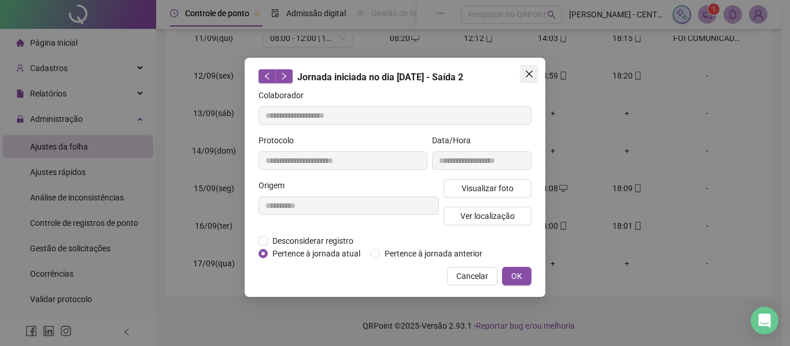
click at [536, 74] on span "Close" at bounding box center [529, 73] width 19 height 9
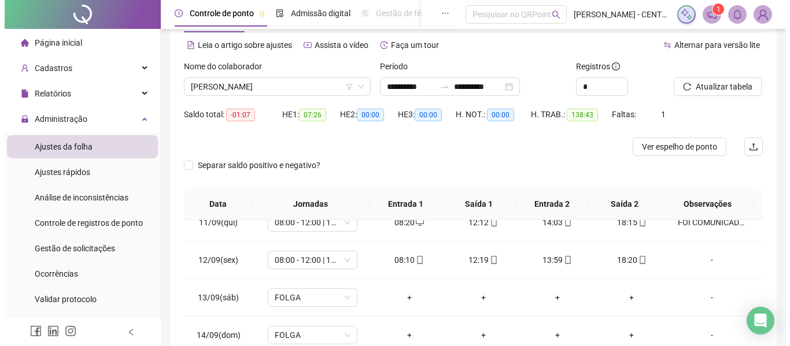
scroll to position [0, 0]
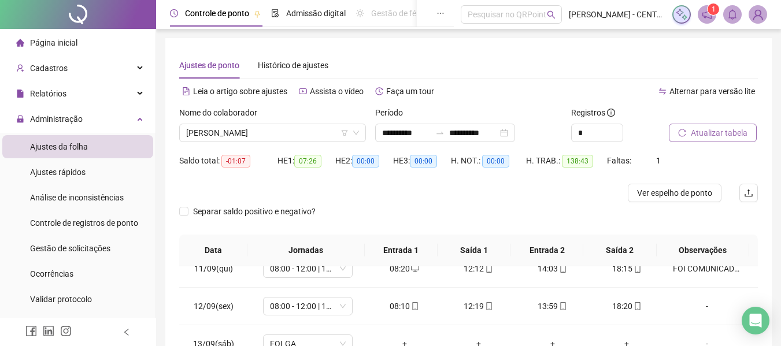
click at [687, 126] on button "Atualizar tabela" at bounding box center [713, 133] width 88 height 19
click at [263, 131] on span "[PERSON_NAME]" at bounding box center [272, 132] width 173 height 17
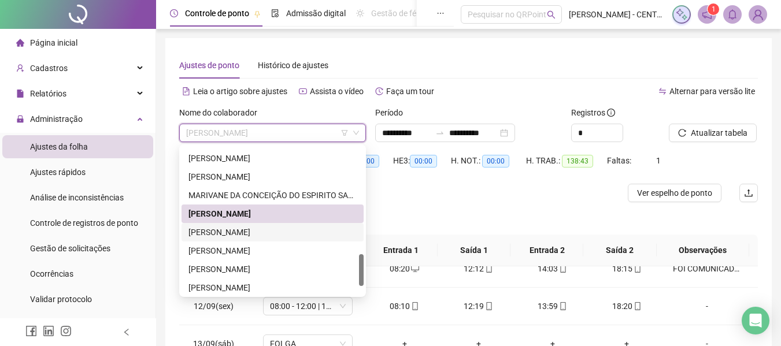
click at [253, 226] on div "[PERSON_NAME]" at bounding box center [273, 232] width 168 height 13
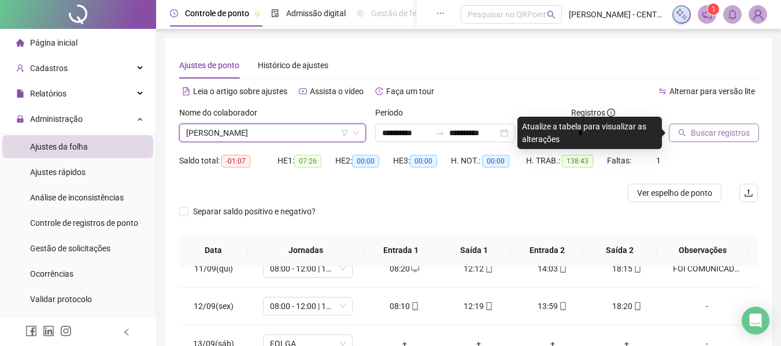
drag, startPoint x: 691, startPoint y: 153, endPoint x: 696, endPoint y: 138, distance: 16.1
click at [690, 153] on div "Saldo total: -01:07 HE 1: 07:26 HE 2: 00:00 HE 3: 00:00 H. NOT.: 00:00 H. TRAB.…" at bounding box center [468, 168] width 579 height 32
click at [696, 138] on span "Buscar registros" at bounding box center [720, 133] width 59 height 13
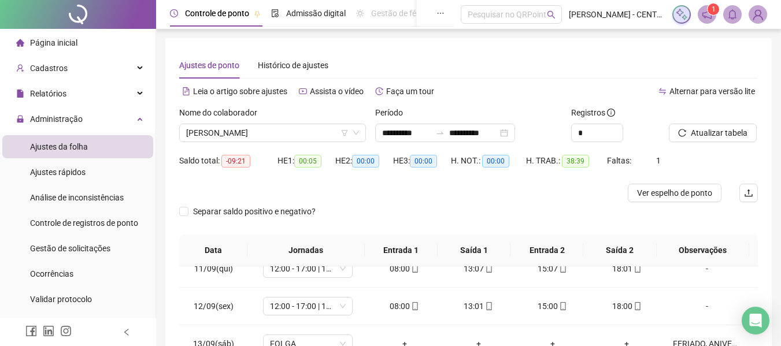
click at [297, 119] on div "Nome do colaborador" at bounding box center [272, 114] width 187 height 17
click at [288, 138] on span "[PERSON_NAME]" at bounding box center [272, 132] width 173 height 17
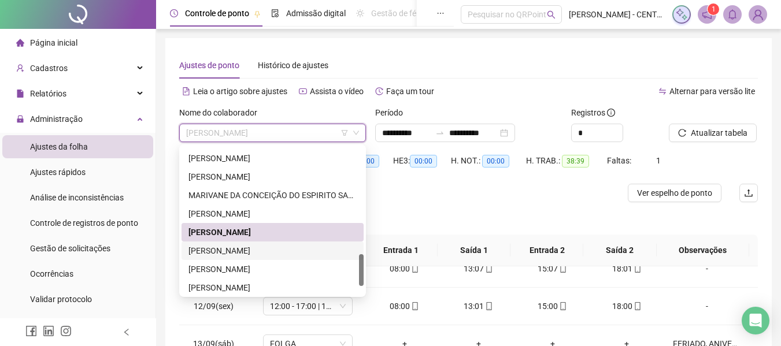
click at [261, 256] on div "[PERSON_NAME]" at bounding box center [273, 251] width 168 height 13
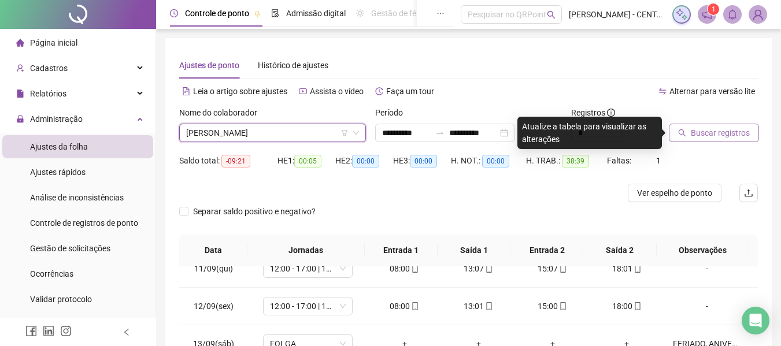
click at [736, 132] on span "Buscar registros" at bounding box center [720, 133] width 59 height 13
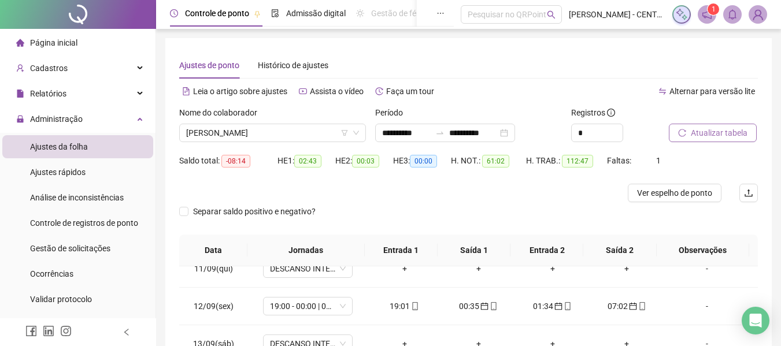
scroll to position [231, 0]
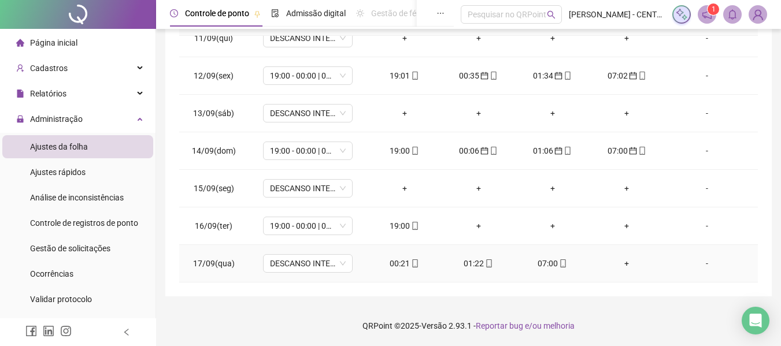
click at [394, 263] on div "00:21" at bounding box center [405, 263] width 56 height 13
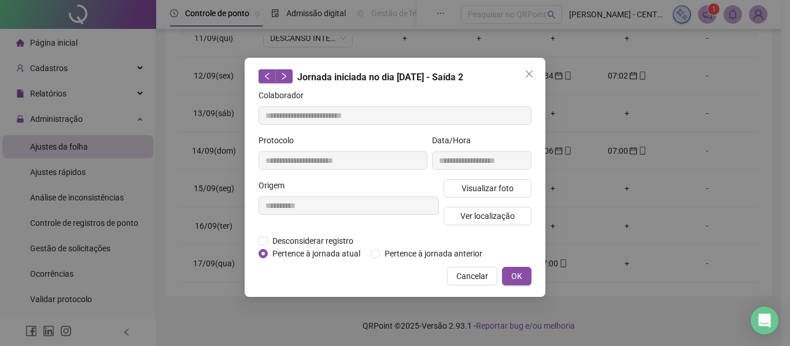
type input "**********"
click at [436, 251] on span "Pertence à jornada anterior" at bounding box center [433, 254] width 107 height 13
drag, startPoint x: 517, startPoint y: 265, endPoint x: 517, endPoint y: 278, distance: 13.3
click at [518, 265] on div "**********" at bounding box center [395, 177] width 301 height 239
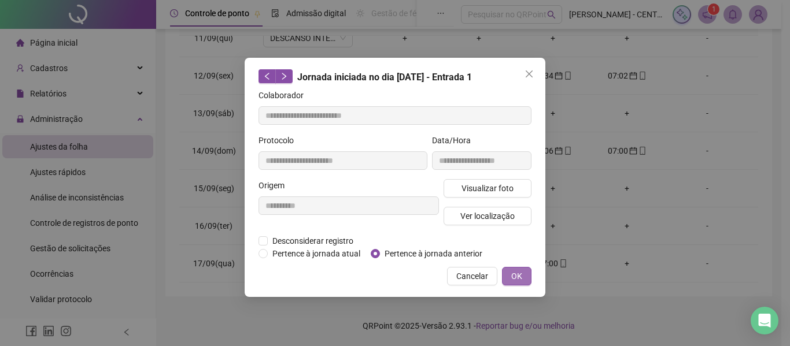
click at [517, 278] on span "OK" at bounding box center [516, 276] width 11 height 13
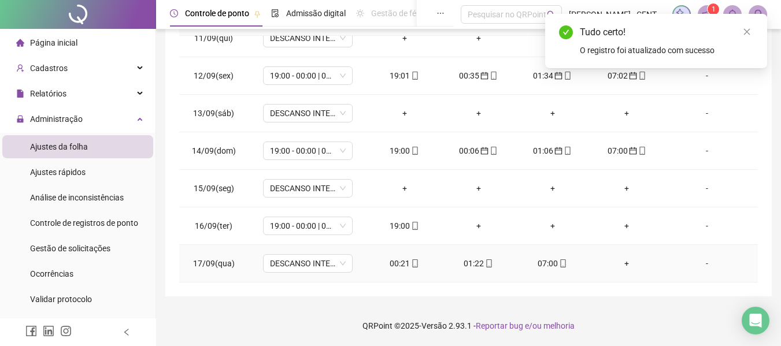
click at [475, 265] on div "01:22" at bounding box center [479, 263] width 56 height 13
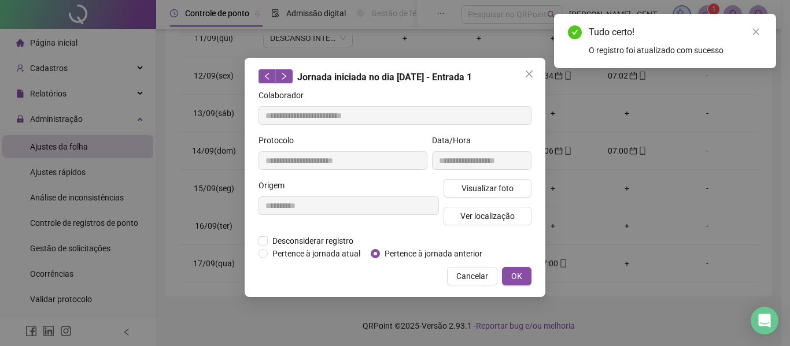
type input "**********"
drag, startPoint x: 459, startPoint y: 250, endPoint x: 496, endPoint y: 271, distance: 42.5
click at [459, 250] on span "Pertence à jornada anterior" at bounding box center [433, 254] width 107 height 13
click at [515, 279] on span "OK" at bounding box center [516, 276] width 11 height 13
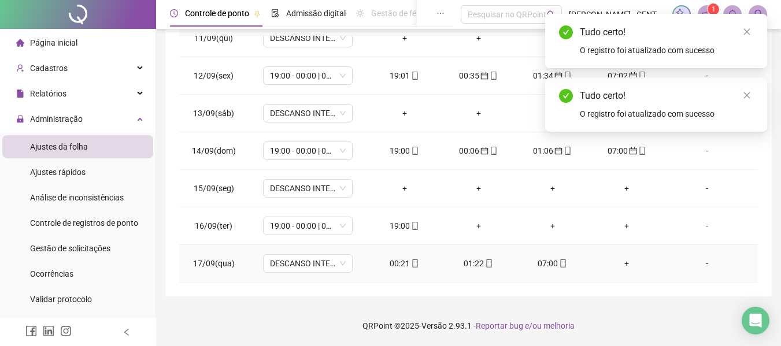
click at [545, 261] on div "07:00" at bounding box center [553, 263] width 56 height 13
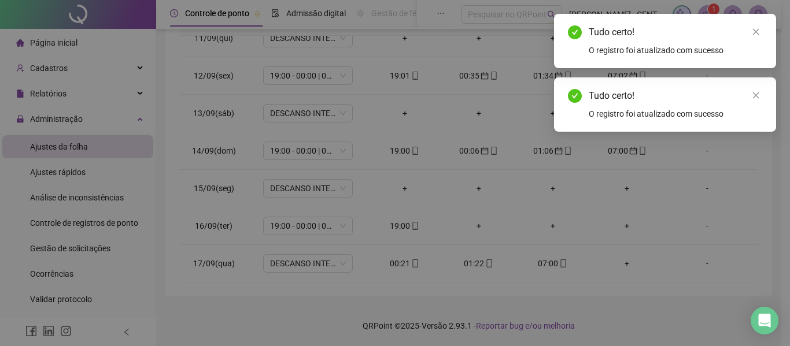
type input "**********"
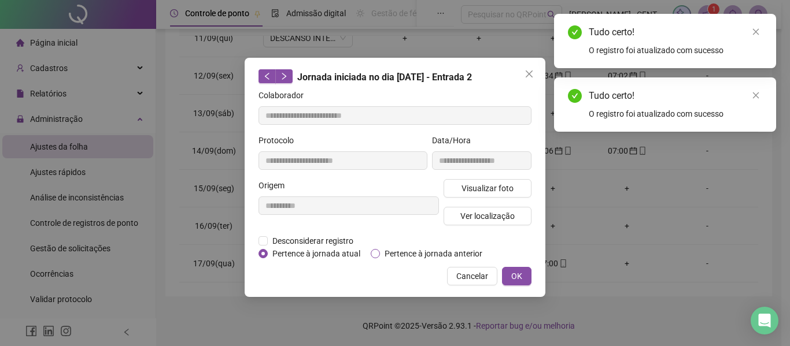
click at [431, 253] on span "Pertence à jornada anterior" at bounding box center [433, 254] width 107 height 13
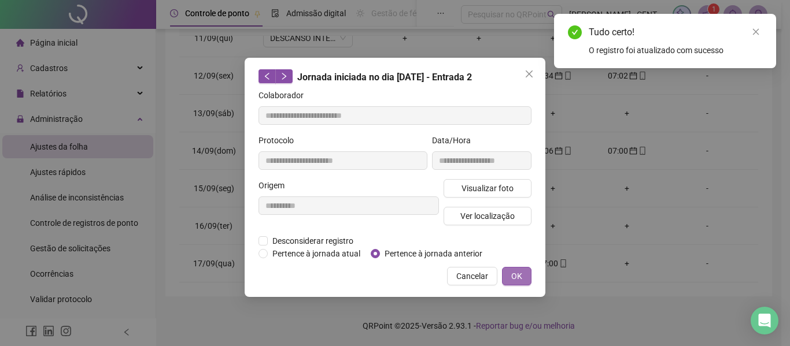
click at [525, 276] on button "OK" at bounding box center [516, 276] width 29 height 19
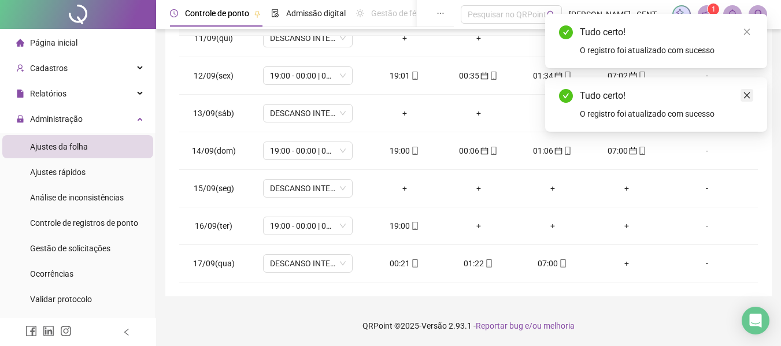
click at [748, 97] on icon "close" at bounding box center [747, 95] width 8 height 8
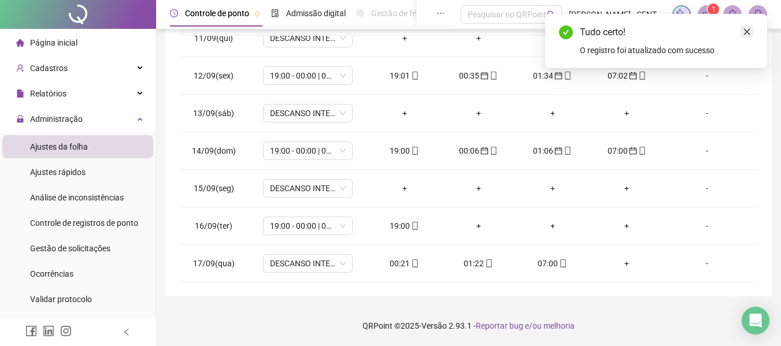
click at [743, 28] on link "Close" at bounding box center [747, 31] width 13 height 13
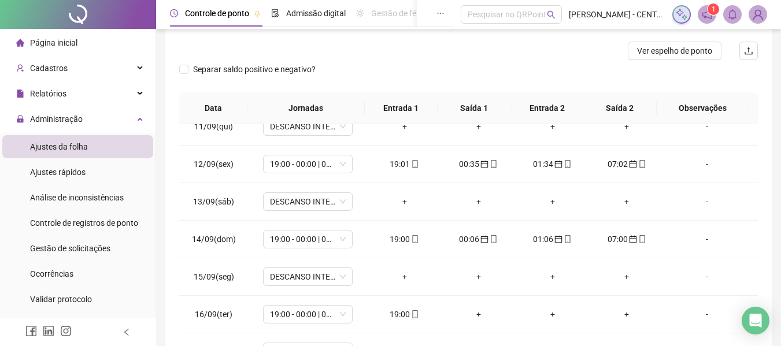
scroll to position [0, 0]
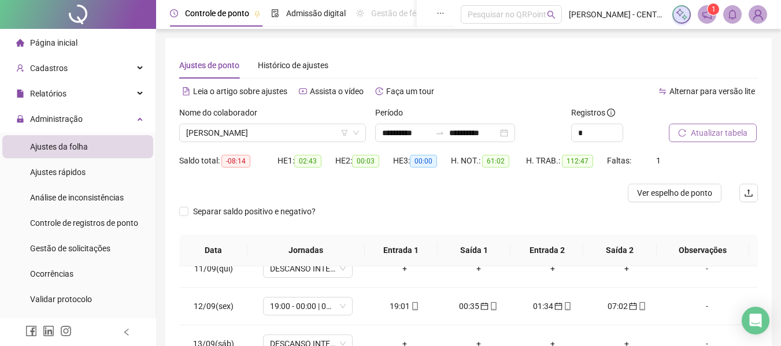
click at [715, 135] on span "Atualizar tabela" at bounding box center [719, 133] width 57 height 13
click at [219, 134] on span "[PERSON_NAME]" at bounding box center [272, 132] width 173 height 17
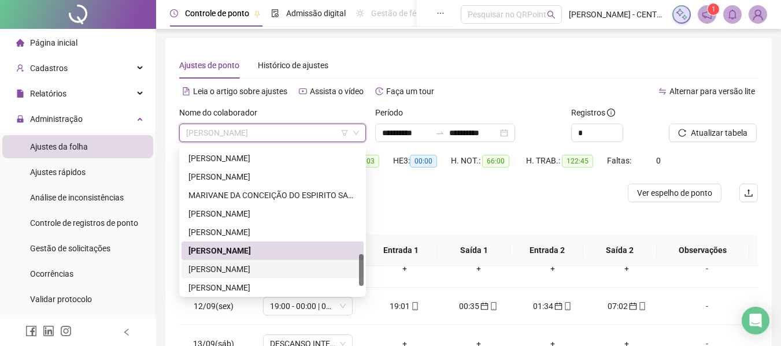
drag, startPoint x: 245, startPoint y: 274, endPoint x: 391, endPoint y: 247, distance: 148.2
click at [245, 273] on div "[PERSON_NAME]" at bounding box center [273, 269] width 168 height 13
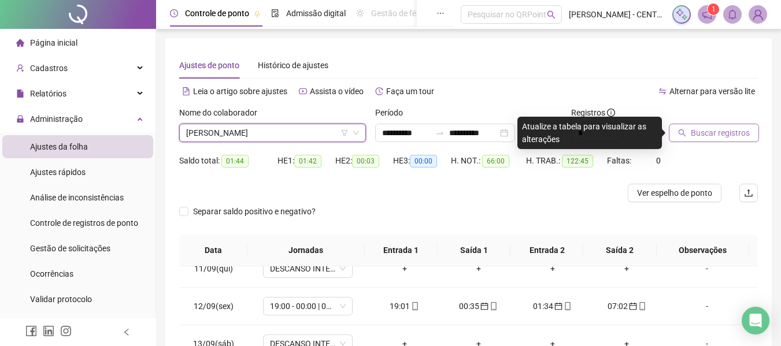
click at [698, 126] on button "Buscar registros" at bounding box center [714, 133] width 90 height 19
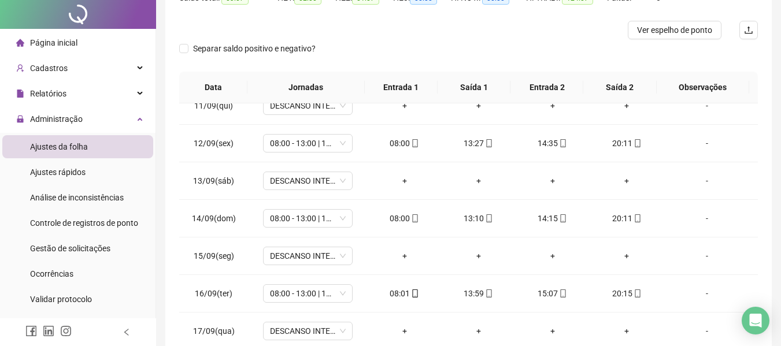
scroll to position [231, 0]
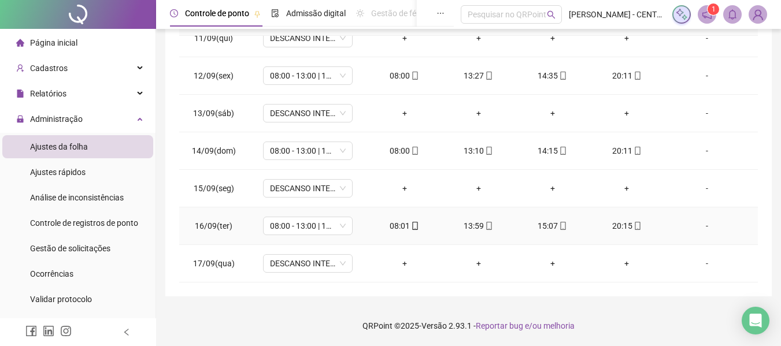
click at [635, 229] on icon "mobile" at bounding box center [637, 226] width 5 height 8
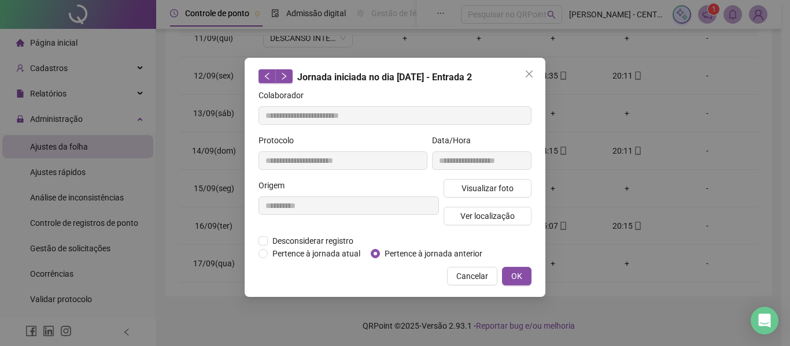
click at [519, 197] on div "Visualizar foto Ver localização" at bounding box center [487, 207] width 93 height 56
click at [519, 191] on button "Visualizar foto" at bounding box center [488, 188] width 88 height 19
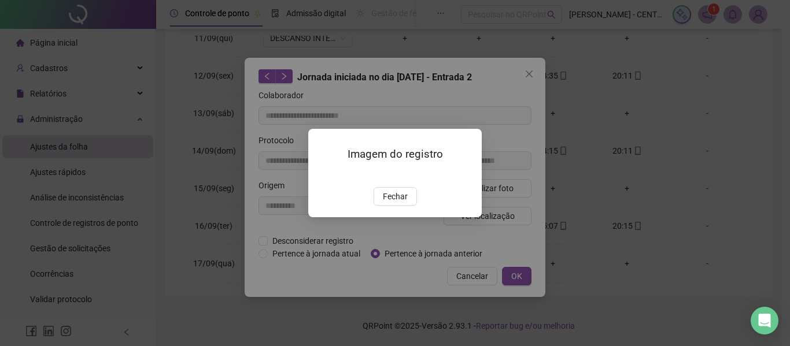
type input "**********"
click at [401, 203] on span "Fechar" at bounding box center [395, 196] width 25 height 13
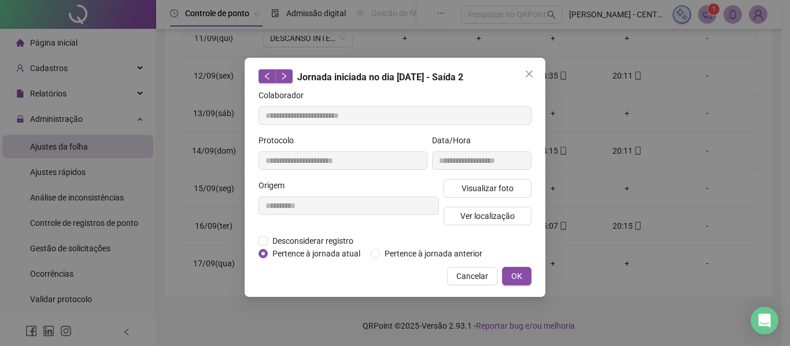
click at [518, 72] on div "Jornada iniciada no dia [DATE] - Saída 2" at bounding box center [395, 76] width 273 height 15
click at [523, 72] on span "Close" at bounding box center [529, 73] width 19 height 9
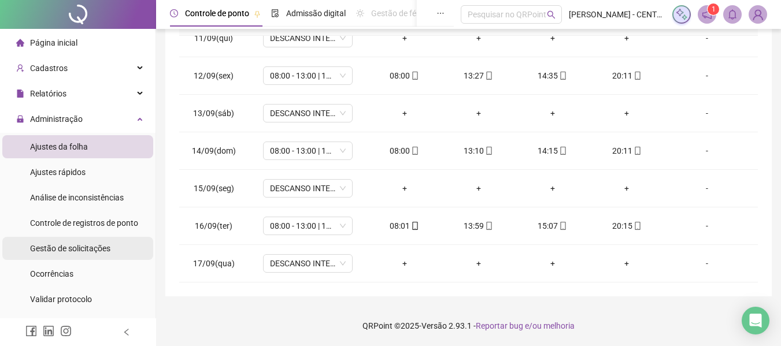
click at [91, 251] on span "Gestão de solicitações" at bounding box center [70, 248] width 80 height 9
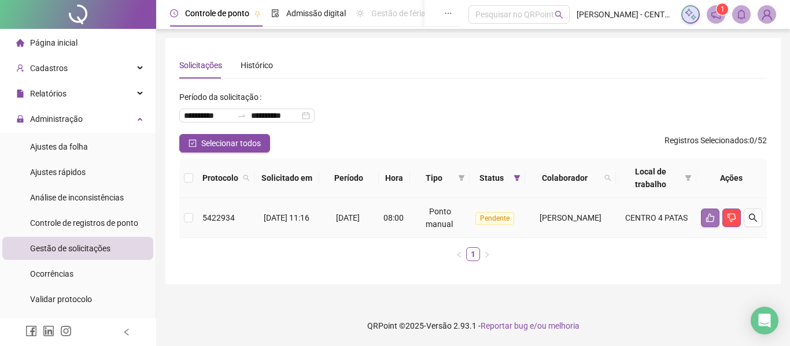
click at [713, 223] on button "button" at bounding box center [710, 218] width 19 height 19
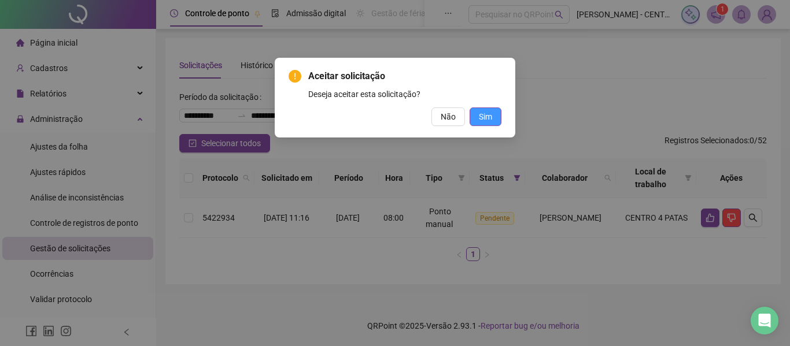
click at [493, 117] on button "Sim" at bounding box center [486, 117] width 32 height 19
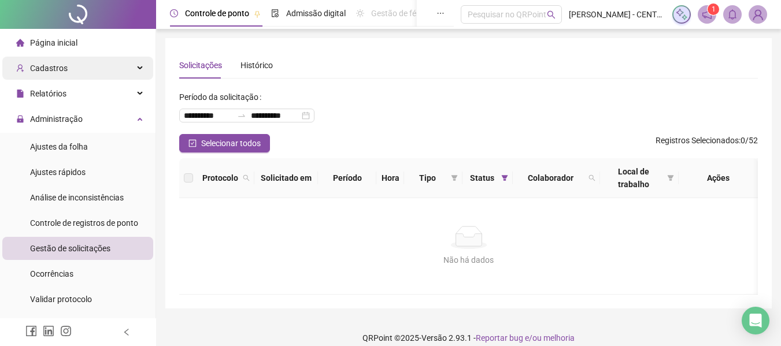
click at [108, 61] on div "Cadastros" at bounding box center [77, 68] width 151 height 23
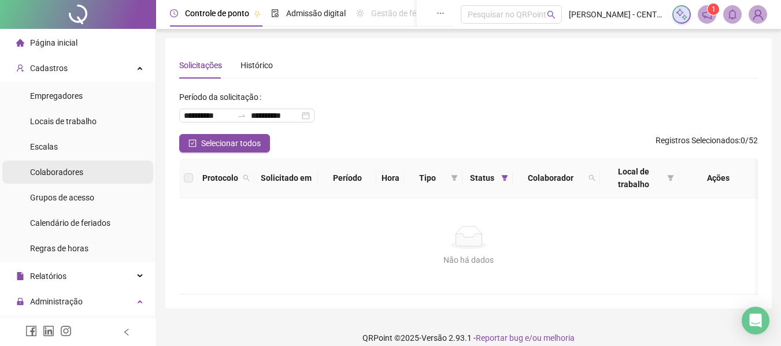
click at [88, 171] on li "Colaboradores" at bounding box center [77, 172] width 151 height 23
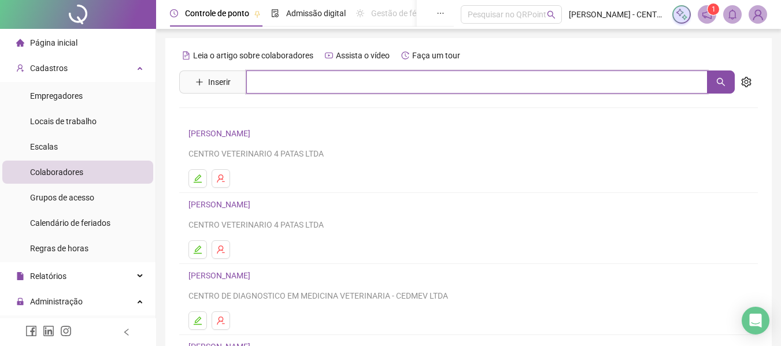
click at [423, 73] on input "text" at bounding box center [477, 82] width 462 height 23
type input "******"
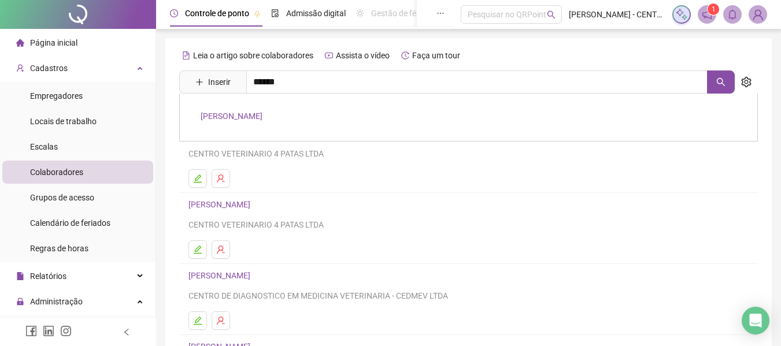
click at [263, 120] on link "[PERSON_NAME]" at bounding box center [232, 116] width 62 height 9
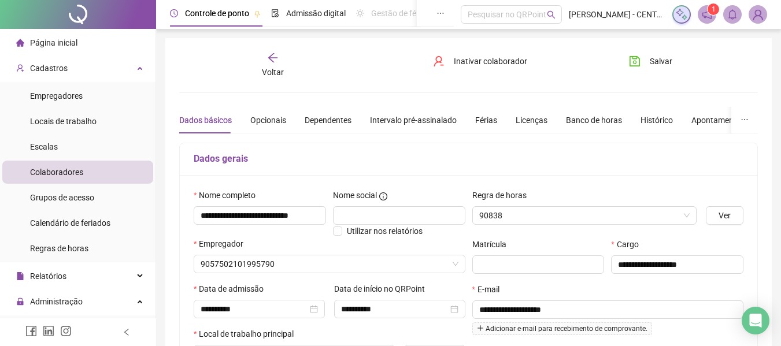
type input "**********"
drag, startPoint x: 282, startPoint y: 216, endPoint x: 351, endPoint y: 222, distance: 69.1
click at [351, 222] on div "**********" at bounding box center [329, 213] width 279 height 49
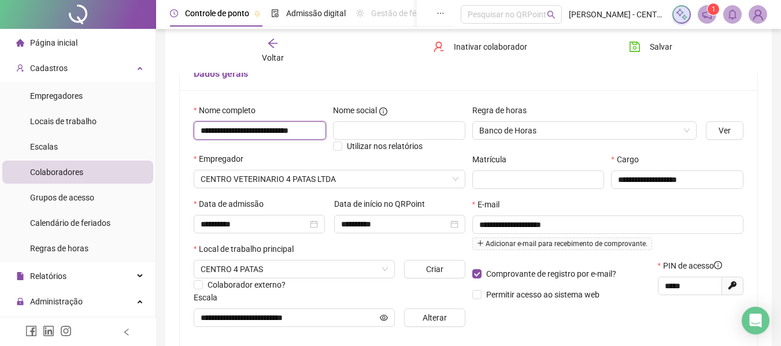
scroll to position [0, 0]
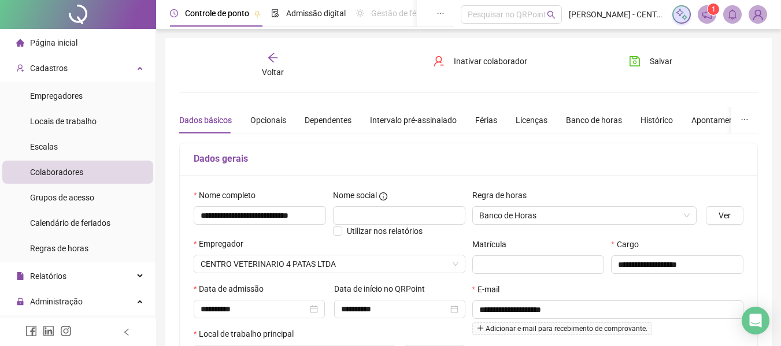
click at [279, 64] on div "Voltar" at bounding box center [272, 65] width 89 height 27
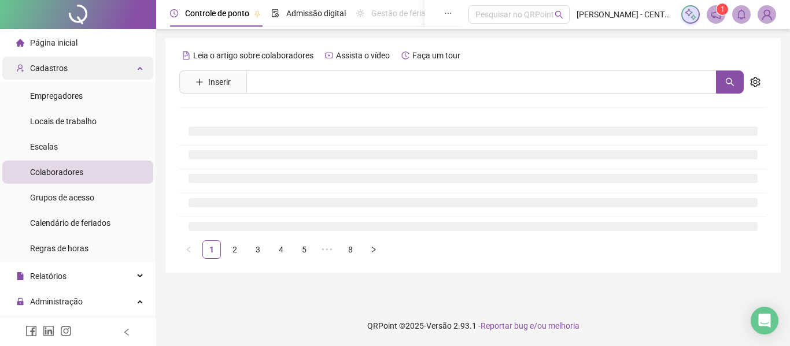
click at [105, 63] on div "Cadastros" at bounding box center [77, 68] width 151 height 23
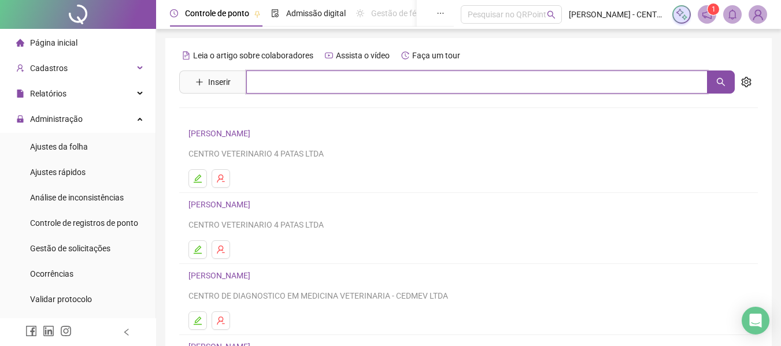
click at [293, 74] on input "text" at bounding box center [477, 82] width 462 height 23
type input "*"
type input "******"
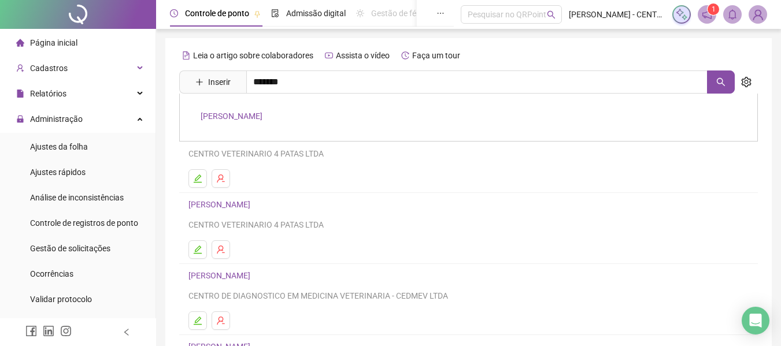
click at [244, 104] on div "[PERSON_NAME]" at bounding box center [468, 118] width 579 height 48
click at [245, 120] on div "Leia o artigo sobre colaboradores Assista o vídeo Faça um tour Inserir ****** […" at bounding box center [468, 270] width 579 height 449
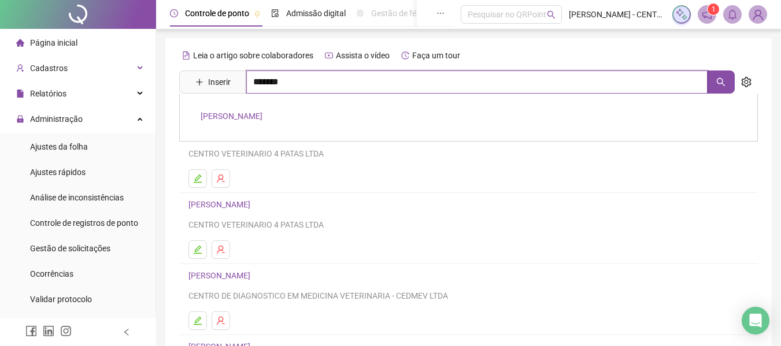
drag, startPoint x: 293, startPoint y: 84, endPoint x: 272, endPoint y: 105, distance: 30.3
click at [293, 83] on input "******" at bounding box center [477, 82] width 462 height 23
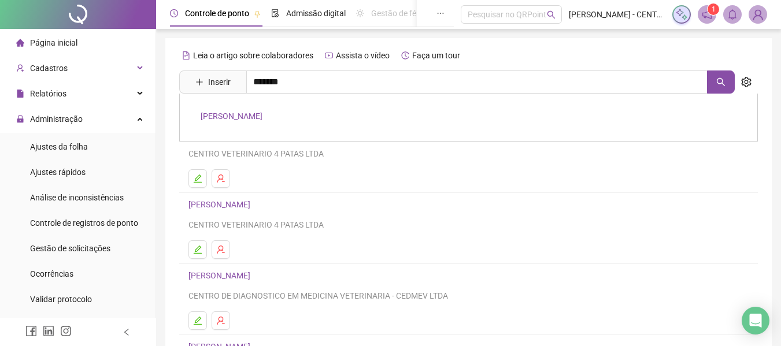
click at [263, 112] on link "[PERSON_NAME]" at bounding box center [232, 116] width 62 height 9
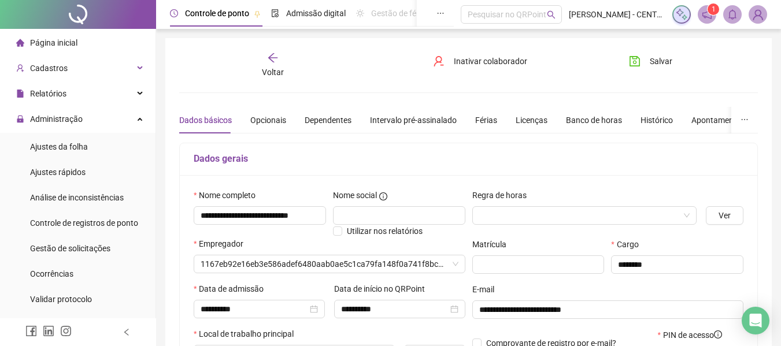
type input "**********"
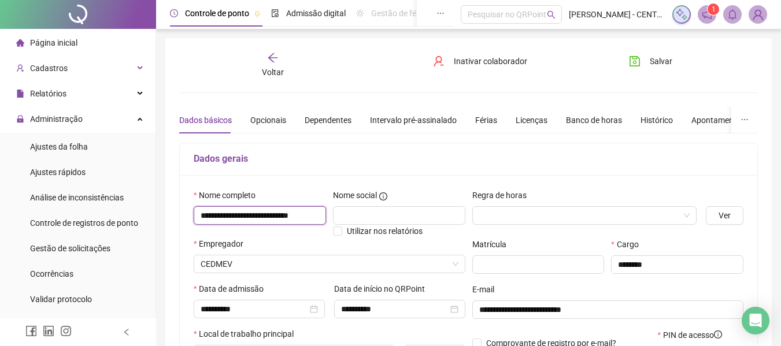
scroll to position [0, 3]
drag, startPoint x: 291, startPoint y: 215, endPoint x: 330, endPoint y: 221, distance: 39.8
click at [330, 221] on div "**********" at bounding box center [329, 213] width 279 height 49
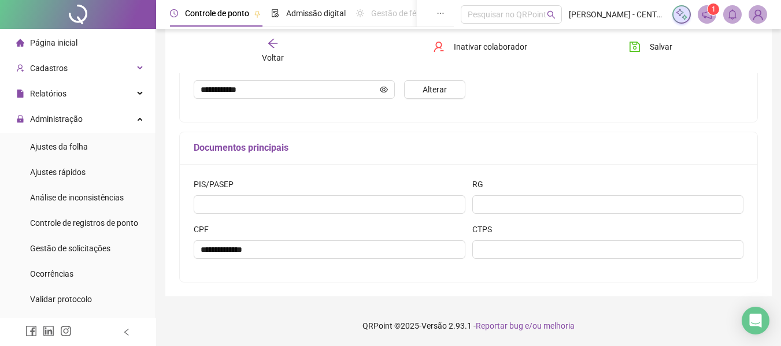
scroll to position [0, 0]
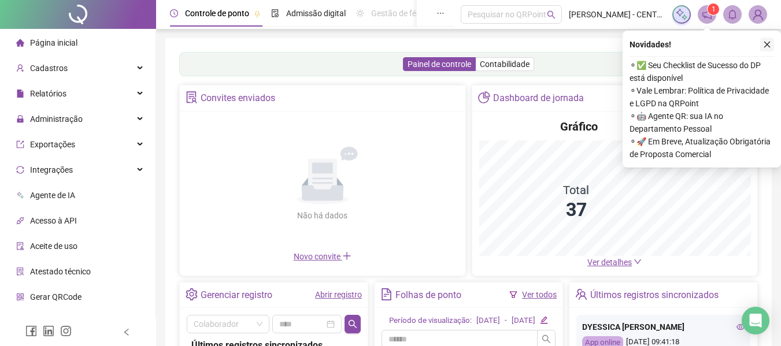
click at [764, 47] on button "button" at bounding box center [768, 45] width 14 height 14
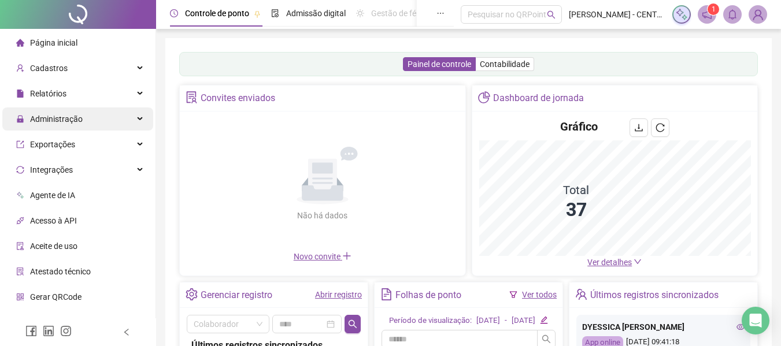
click at [93, 129] on div "Administração" at bounding box center [77, 119] width 151 height 23
click at [92, 117] on div "Administração" at bounding box center [77, 119] width 151 height 23
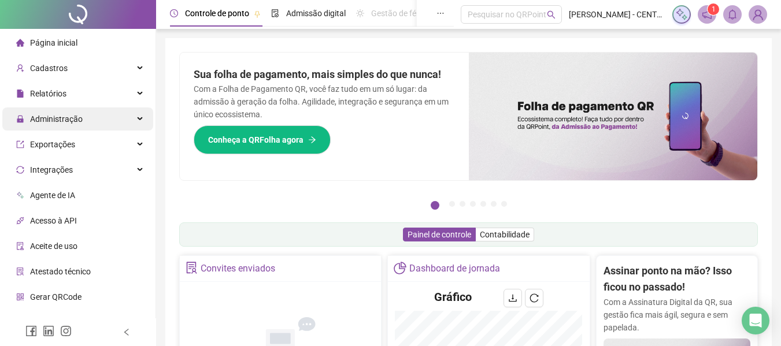
click at [92, 117] on div "Administração" at bounding box center [77, 119] width 151 height 23
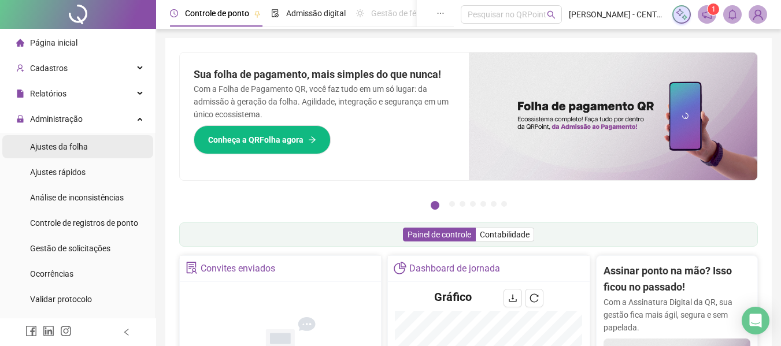
click at [122, 143] on li "Ajustes da folha" at bounding box center [77, 146] width 151 height 23
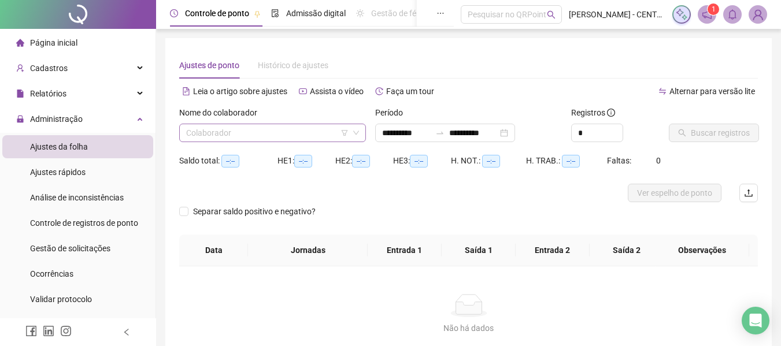
type input "**********"
click at [326, 131] on input "search" at bounding box center [267, 132] width 163 height 17
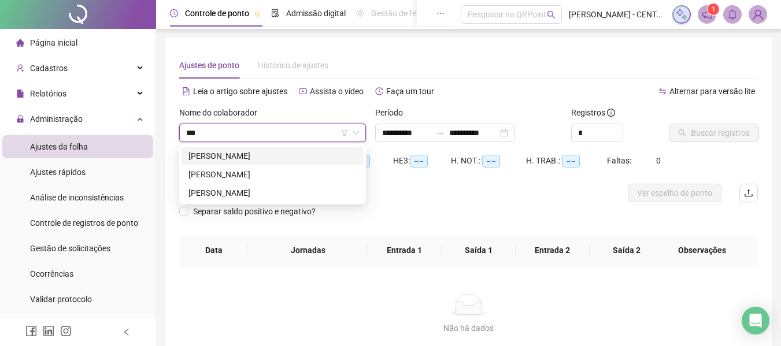
type input "****"
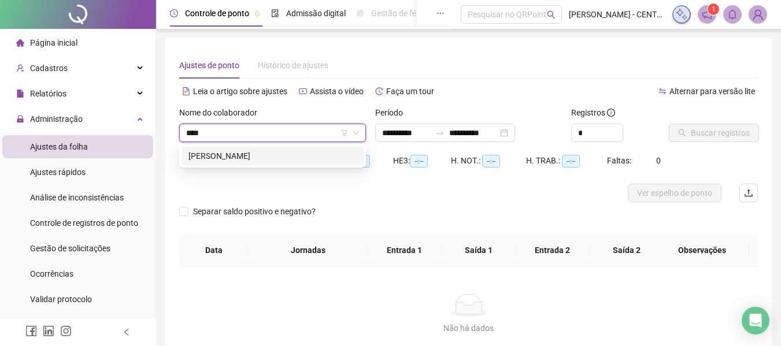
click at [320, 157] on div "[PERSON_NAME]" at bounding box center [273, 156] width 168 height 13
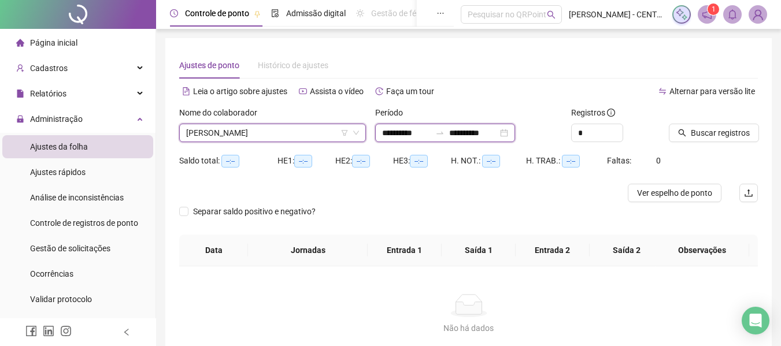
click at [478, 135] on input "**********" at bounding box center [473, 133] width 49 height 13
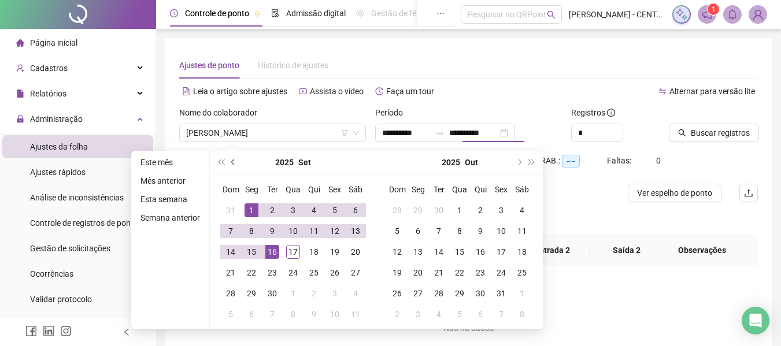
click at [233, 160] on span "prev-year" at bounding box center [234, 163] width 6 height 6
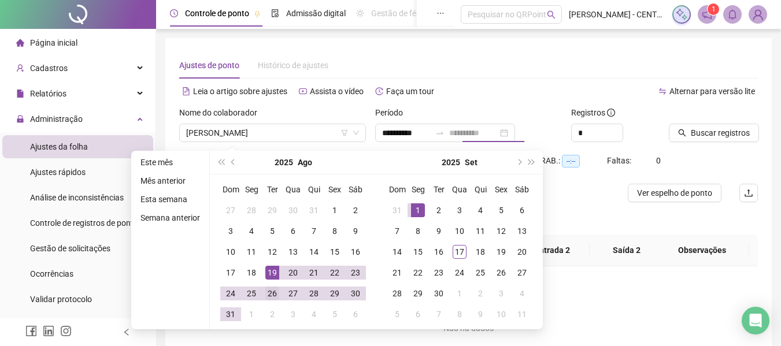
type input "**********"
click at [274, 297] on div "26" at bounding box center [272, 294] width 14 height 14
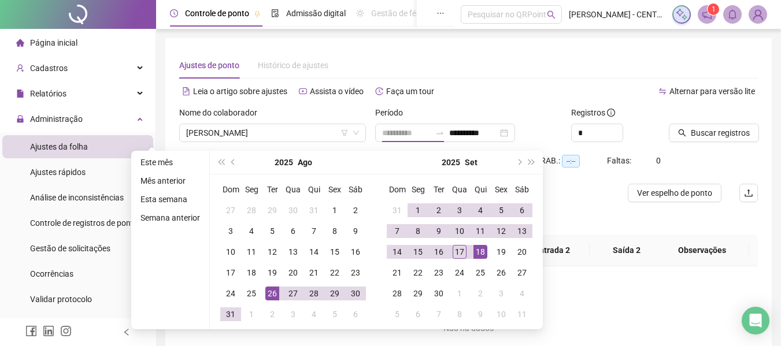
click at [472, 250] on td "18" at bounding box center [480, 252] width 21 height 21
type input "**********"
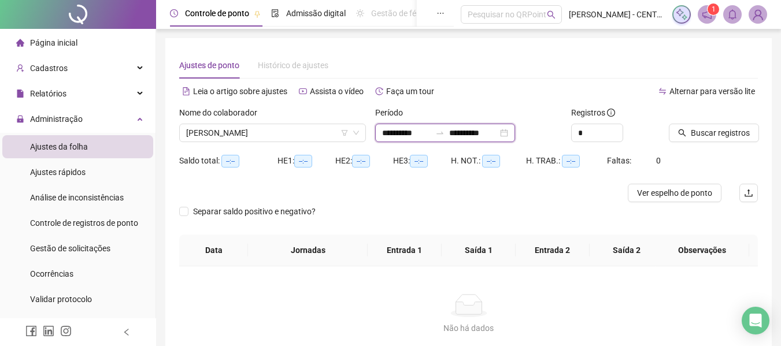
click at [466, 135] on input "**********" at bounding box center [473, 133] width 49 height 13
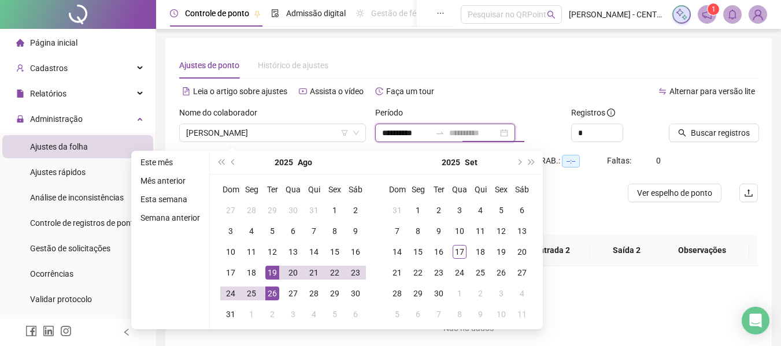
type input "**********"
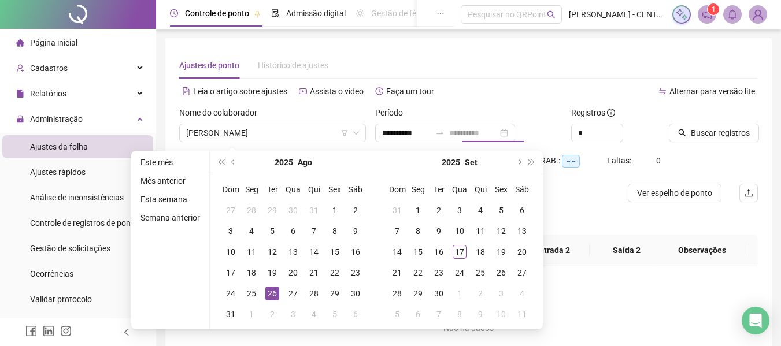
click at [271, 287] on div "26" at bounding box center [272, 294] width 14 height 14
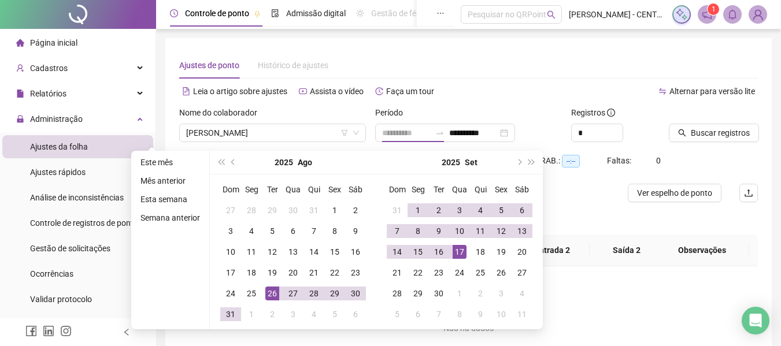
drag, startPoint x: 459, startPoint y: 247, endPoint x: 463, endPoint y: 242, distance: 7.0
click at [459, 247] on div "17" at bounding box center [460, 252] width 14 height 14
type input "**********"
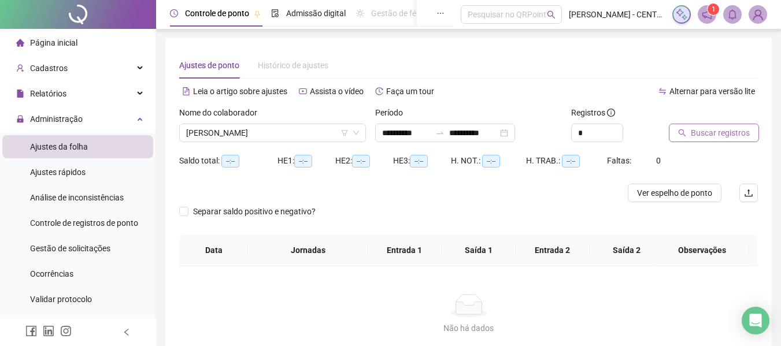
click at [725, 125] on button "Buscar registros" at bounding box center [714, 133] width 90 height 19
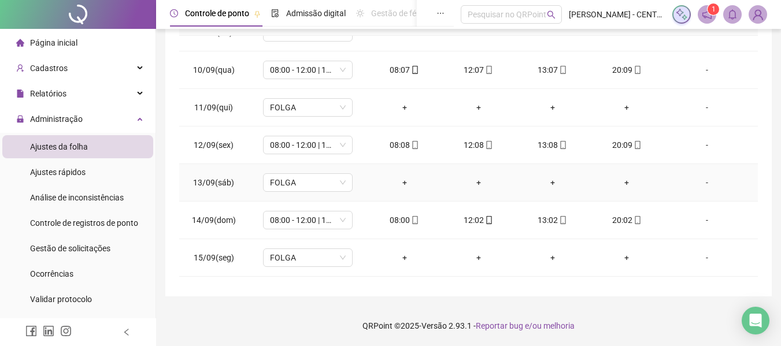
scroll to position [618, 0]
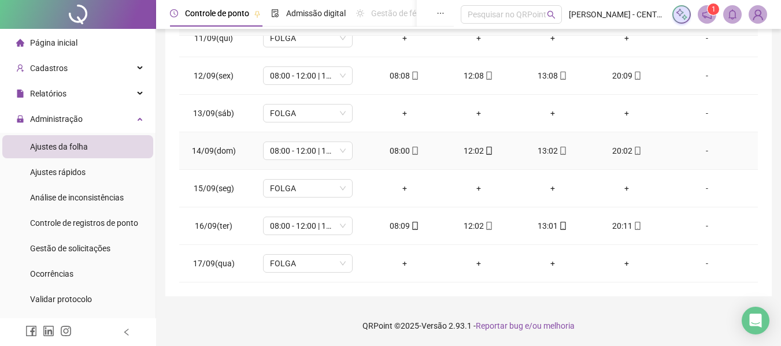
click at [634, 151] on icon "mobile" at bounding box center [638, 151] width 8 height 8
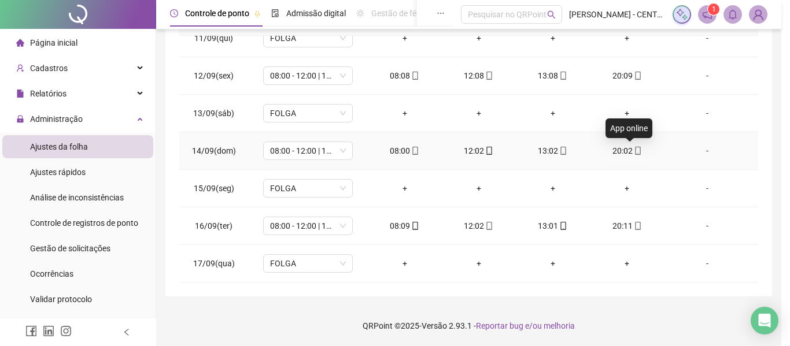
type input "**********"
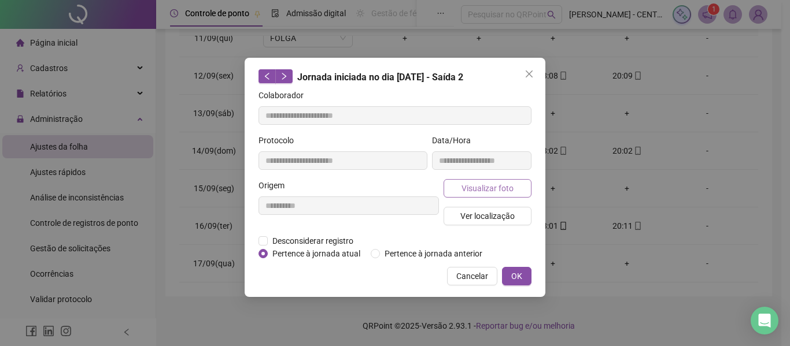
click at [509, 183] on span "Visualizar foto" at bounding box center [488, 188] width 52 height 13
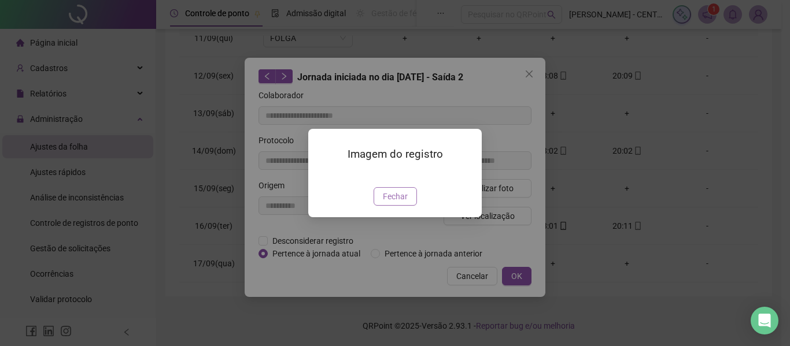
click at [400, 203] on span "Fechar" at bounding box center [395, 196] width 25 height 13
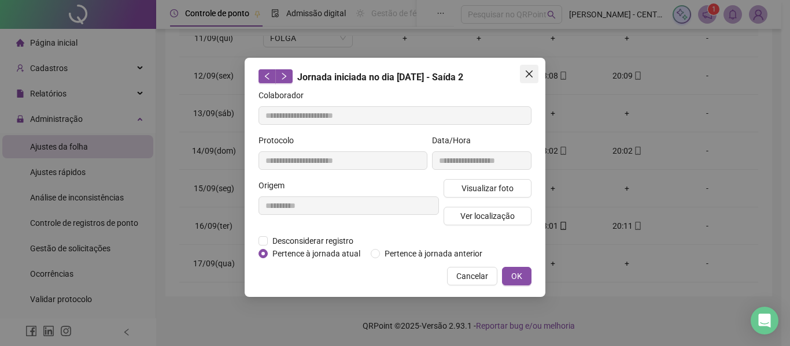
click at [529, 77] on icon "close" at bounding box center [529, 73] width 9 height 9
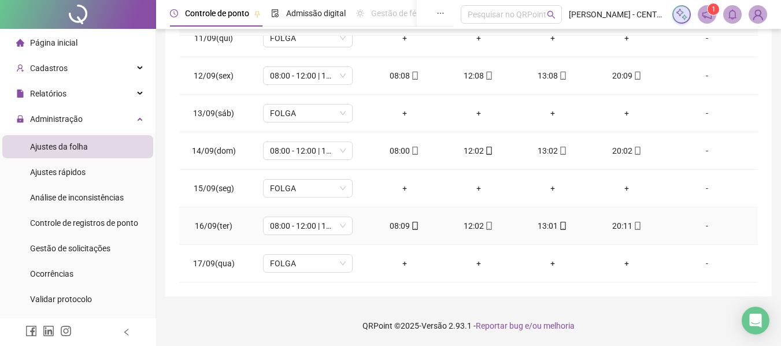
click at [615, 221] on div "20:11" at bounding box center [627, 226] width 56 height 13
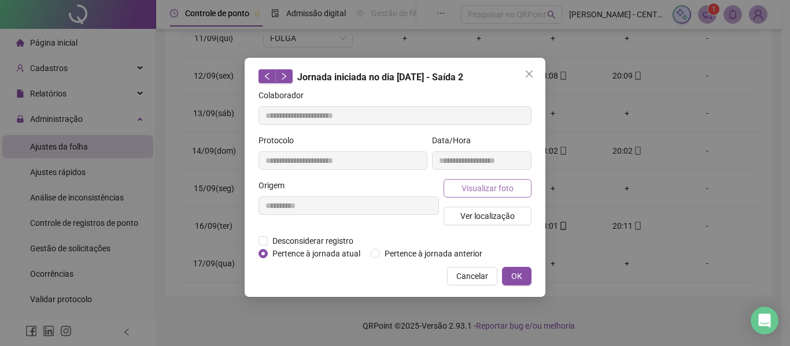
click at [459, 182] on button "Visualizar foto" at bounding box center [488, 188] width 88 height 19
type input "**********"
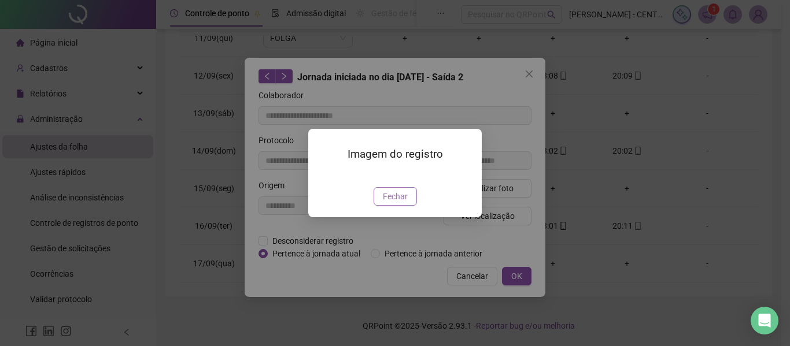
click at [394, 203] on span "Fechar" at bounding box center [395, 196] width 25 height 13
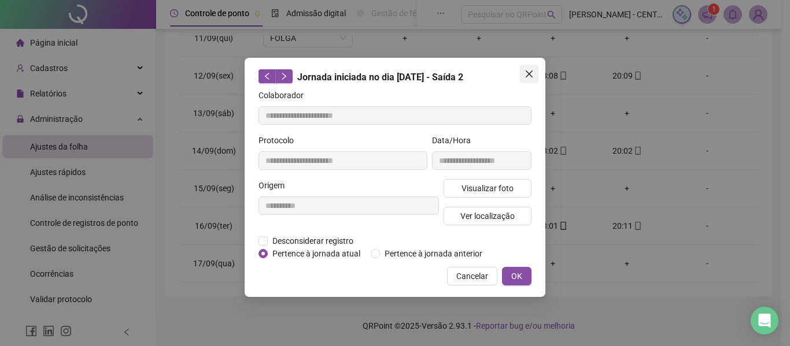
click at [528, 71] on icon "close" at bounding box center [529, 73] width 9 height 9
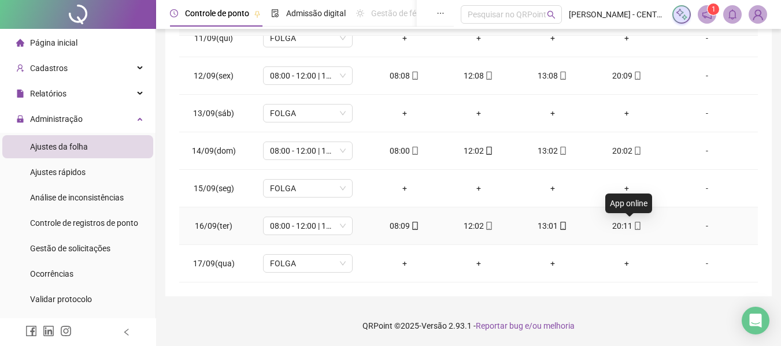
click at [635, 224] on icon "mobile" at bounding box center [637, 226] width 5 height 8
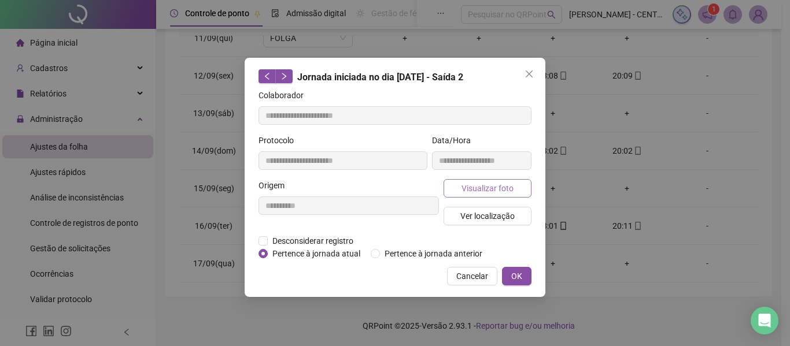
click at [523, 185] on button "Visualizar foto" at bounding box center [488, 188] width 88 height 19
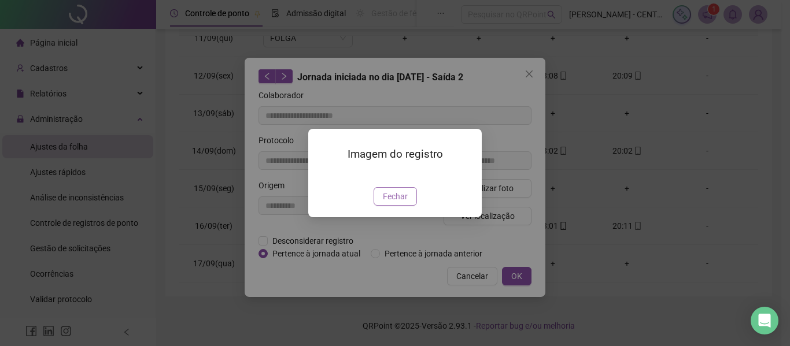
click at [404, 203] on span "Fechar" at bounding box center [395, 196] width 25 height 13
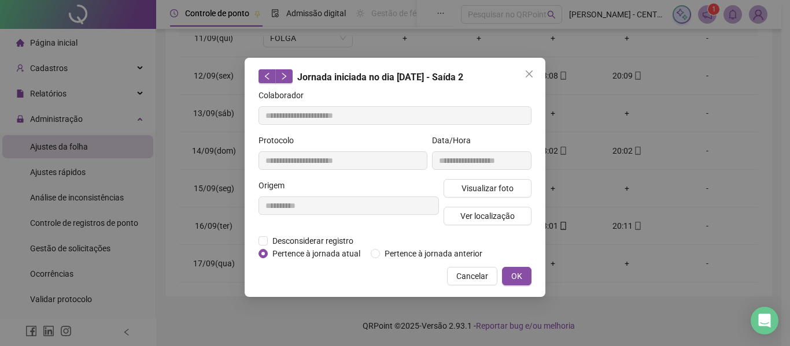
drag, startPoint x: 528, startPoint y: 76, endPoint x: 510, endPoint y: 92, distance: 23.8
click at [529, 76] on icon "close" at bounding box center [529, 73] width 9 height 9
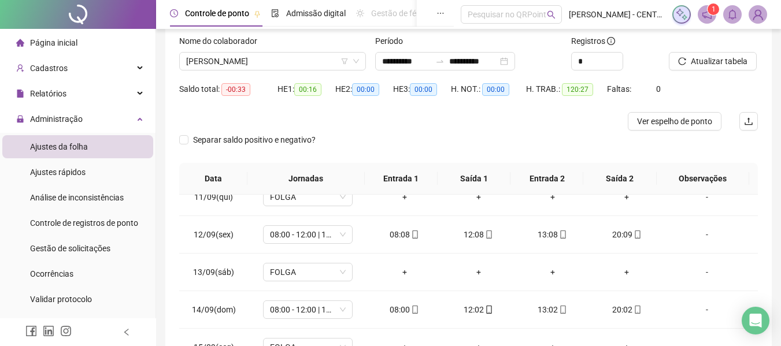
scroll to position [0, 0]
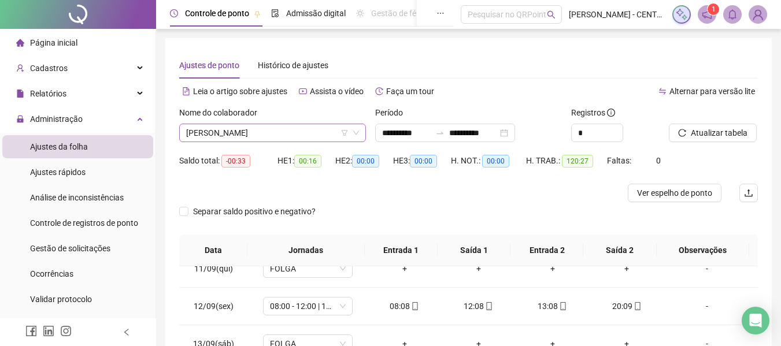
click at [288, 131] on span "[PERSON_NAME]" at bounding box center [272, 132] width 173 height 17
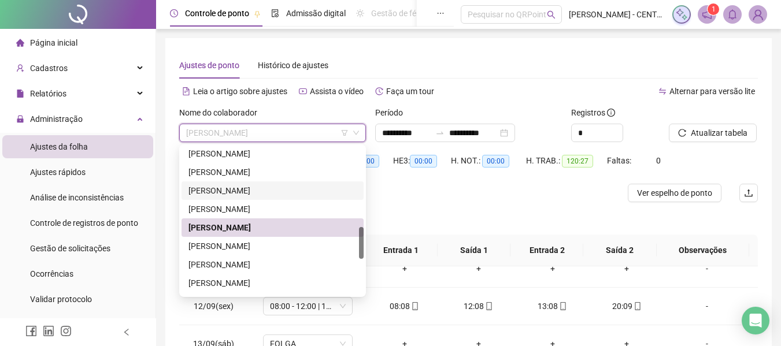
scroll to position [430, 0]
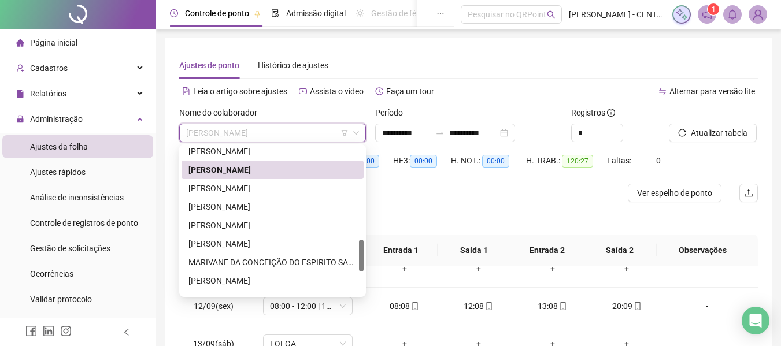
click at [278, 167] on div "[PERSON_NAME]" at bounding box center [273, 170] width 168 height 13
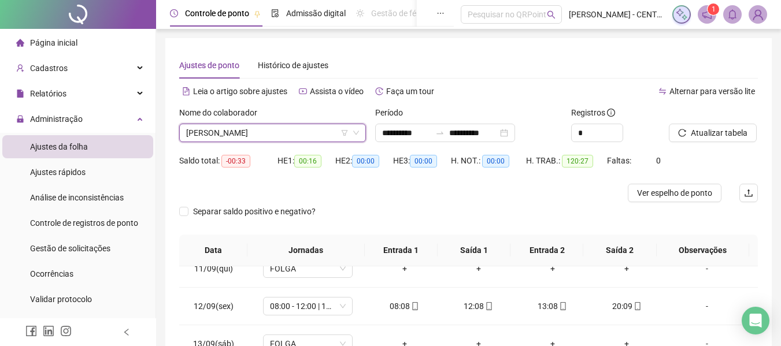
click at [245, 144] on div "Nome do colaborador LUCIANE VASQUES DE LIMA LUCIANE VASQUES DE LIMA" at bounding box center [273, 128] width 196 height 45
click at [243, 134] on span "[PERSON_NAME]" at bounding box center [272, 132] width 173 height 17
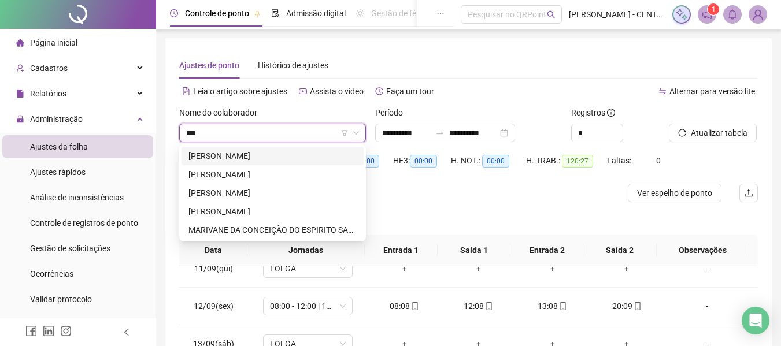
scroll to position [0, 0]
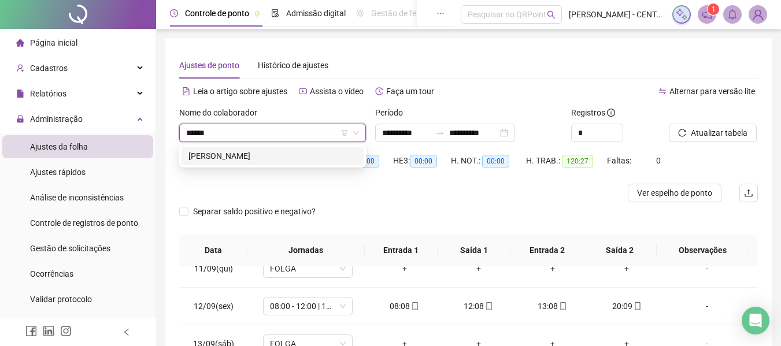
type input "******"
click at [237, 160] on div "[PERSON_NAME]" at bounding box center [273, 156] width 168 height 13
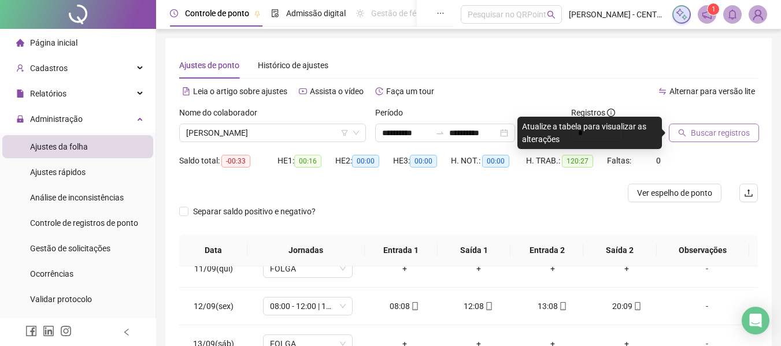
click at [703, 138] on span "Buscar registros" at bounding box center [720, 133] width 59 height 13
